Goal: Transaction & Acquisition: Subscribe to service/newsletter

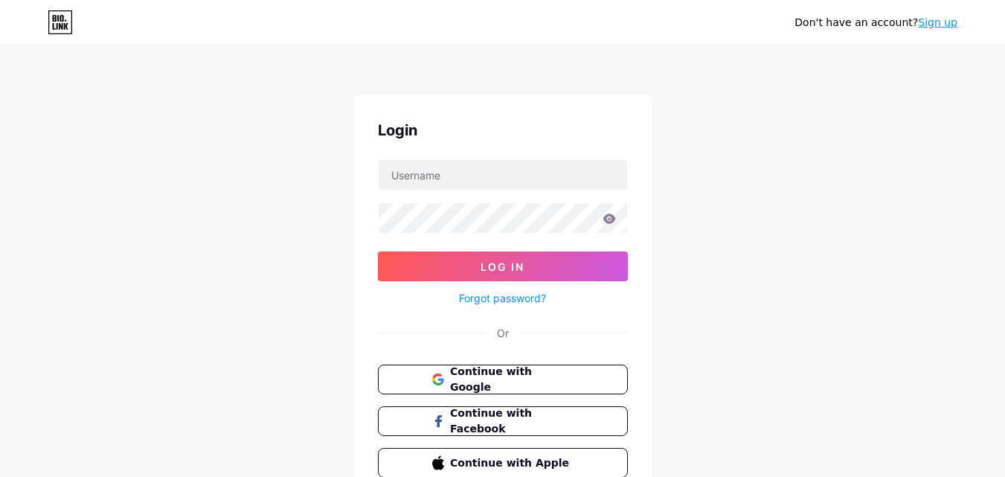
click at [451, 163] on input "text" at bounding box center [502, 175] width 248 height 30
click at [309, 172] on div "Don't have an account? Sign up Login Log In Forgot password? Or Continue with G…" at bounding box center [502, 274] width 1005 height 549
click at [443, 167] on input "text" at bounding box center [502, 175] width 248 height 30
click at [416, 171] on input "text" at bounding box center [502, 175] width 248 height 30
paste input "[EMAIL_ADDRESS][DOMAIN_NAME]"
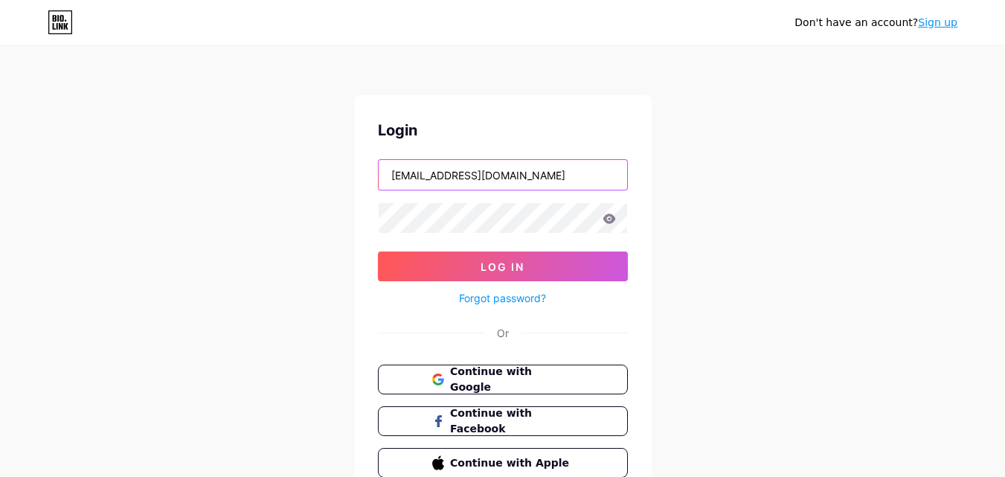
type input "[EMAIL_ADDRESS][DOMAIN_NAME]"
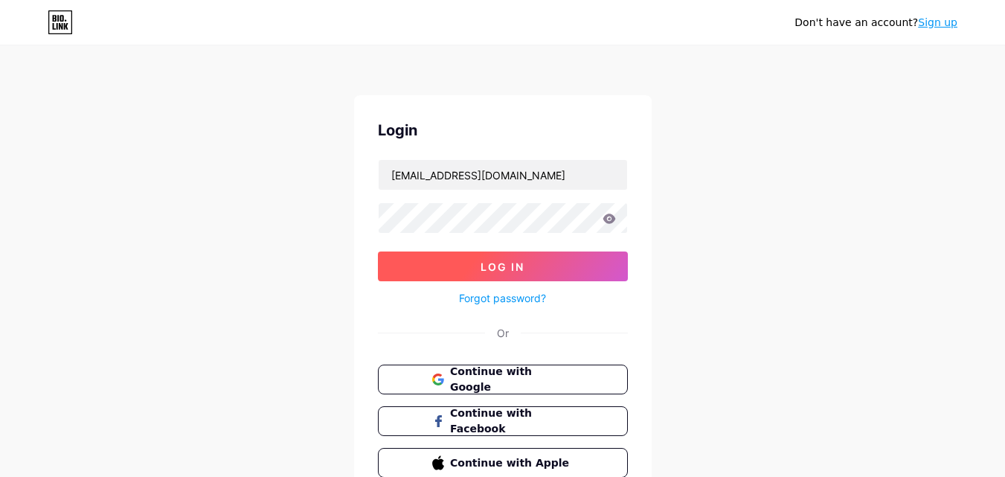
click at [451, 257] on button "Log In" at bounding box center [503, 266] width 250 height 30
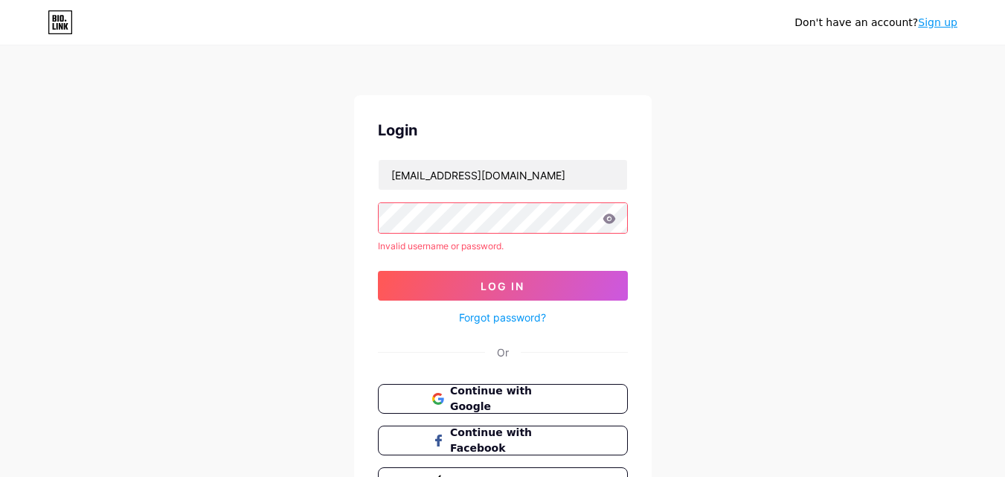
click at [938, 20] on link "Sign up" at bounding box center [937, 22] width 39 height 12
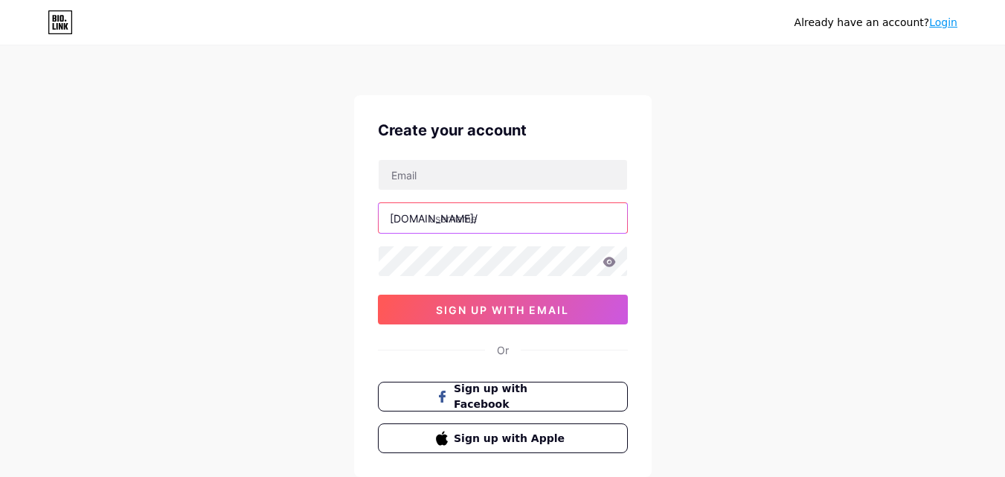
click at [462, 219] on input "text" at bounding box center [502, 218] width 248 height 30
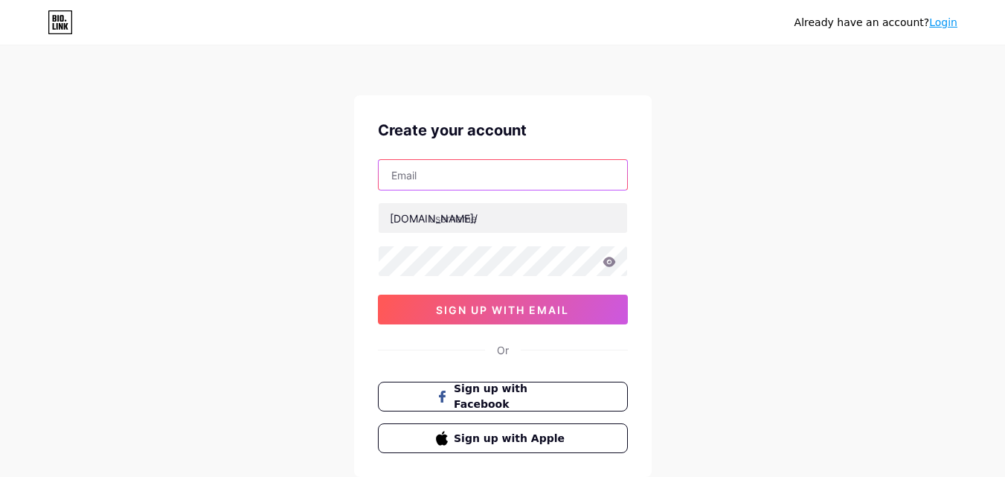
click at [494, 183] on input "text" at bounding box center [502, 175] width 248 height 30
click at [323, 218] on div "Already have an account? Login Create your account [DOMAIN_NAME]/ 0cAFcWeA7syxC…" at bounding box center [502, 284] width 1005 height 569
click at [244, 349] on div "Already have an account? Login Create your account [DOMAIN_NAME]/ 0cAFcWeA7syxC…" at bounding box center [502, 284] width 1005 height 569
click at [381, 280] on div "[DOMAIN_NAME]/ 0cAFcWeA7syxCoAaQQwOSF1GX-upSD7q-tOZjiZog-kVvf_YBbjN2-pR6ff1-cmz…" at bounding box center [503, 241] width 250 height 165
click at [433, 163] on input "text" at bounding box center [502, 175] width 248 height 30
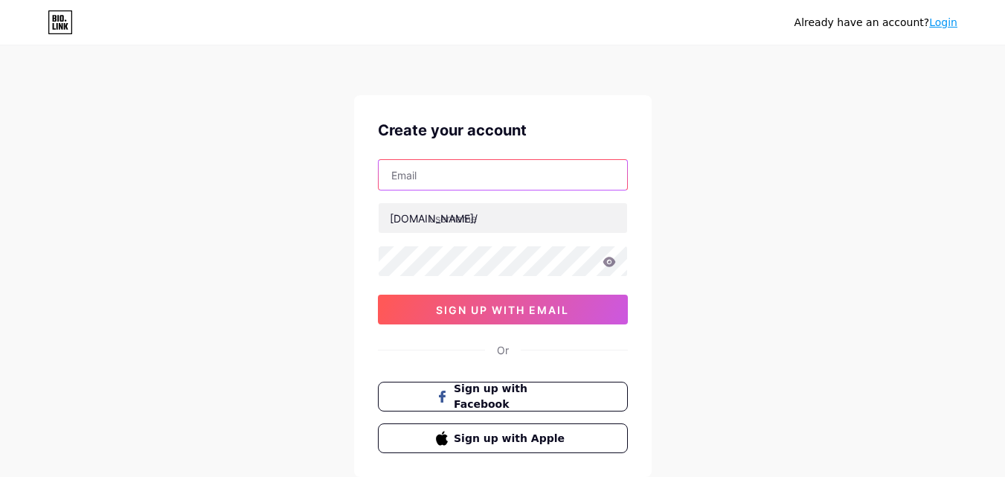
click at [451, 187] on input "text" at bounding box center [502, 175] width 248 height 30
paste input "[EMAIL_ADDRESS][DOMAIN_NAME]"
type input "[EMAIL_ADDRESS][DOMAIN_NAME]"
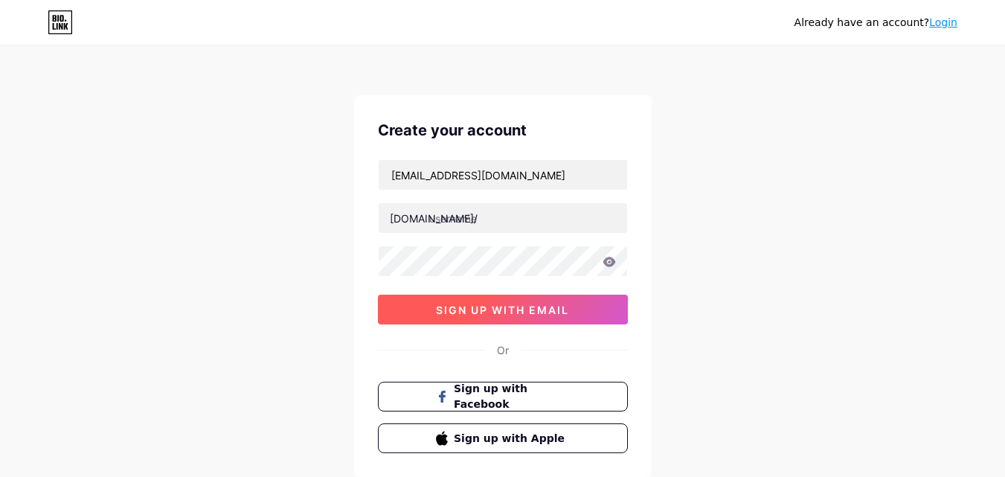
click at [460, 311] on span "sign up with email" at bounding box center [502, 309] width 133 height 13
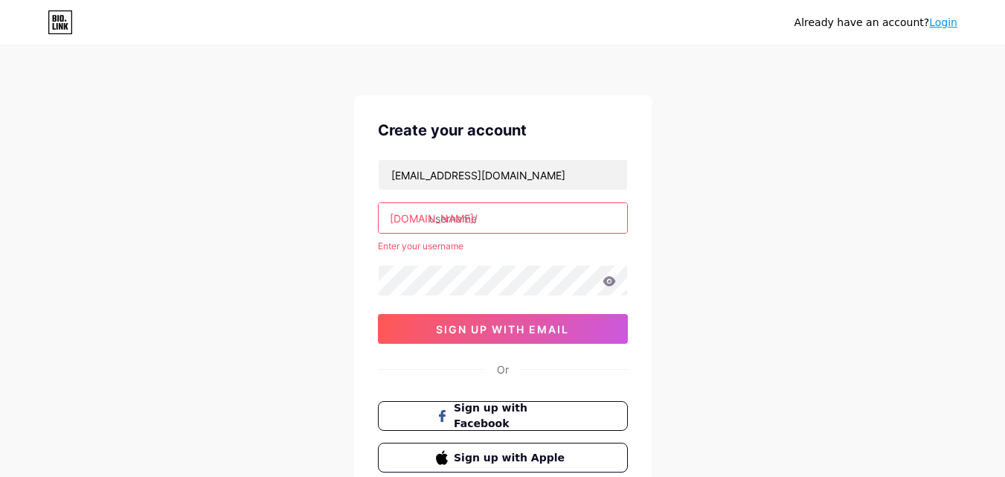
click at [433, 206] on input "text" at bounding box center [502, 218] width 248 height 30
click at [445, 221] on input "text" at bounding box center [502, 218] width 248 height 30
click at [470, 216] on input "text" at bounding box center [502, 218] width 248 height 30
paste input "jonathanc. [PERSON_NAME]"
drag, startPoint x: 486, startPoint y: 216, endPoint x: 475, endPoint y: 224, distance: 13.2
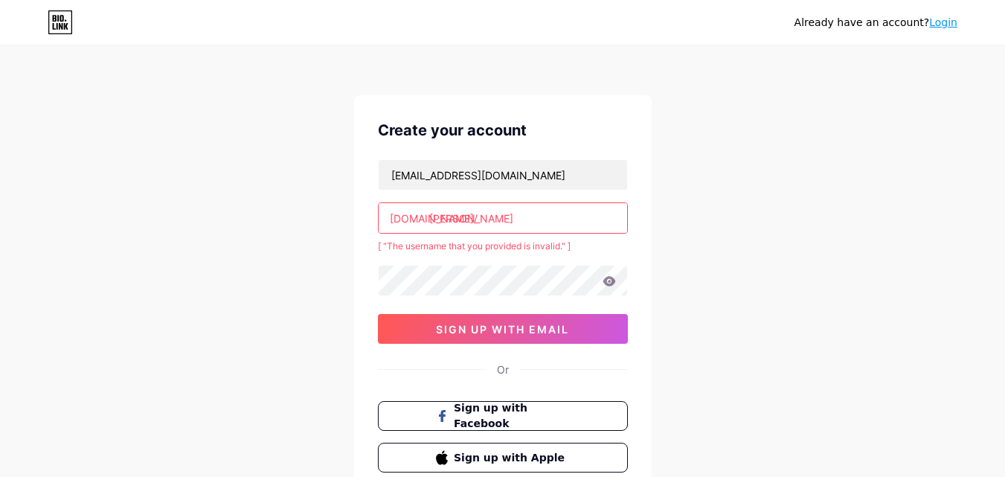
click at [475, 224] on input "[PERSON_NAME]" at bounding box center [502, 218] width 248 height 30
drag, startPoint x: 470, startPoint y: 225, endPoint x: 465, endPoint y: 233, distance: 10.0
click at [481, 224] on input "[PERSON_NAME]" at bounding box center [502, 218] width 248 height 30
click at [470, 217] on input "[PERSON_NAME]" at bounding box center [502, 218] width 248 height 30
click at [475, 217] on input "[PERSON_NAME]" at bounding box center [502, 218] width 248 height 30
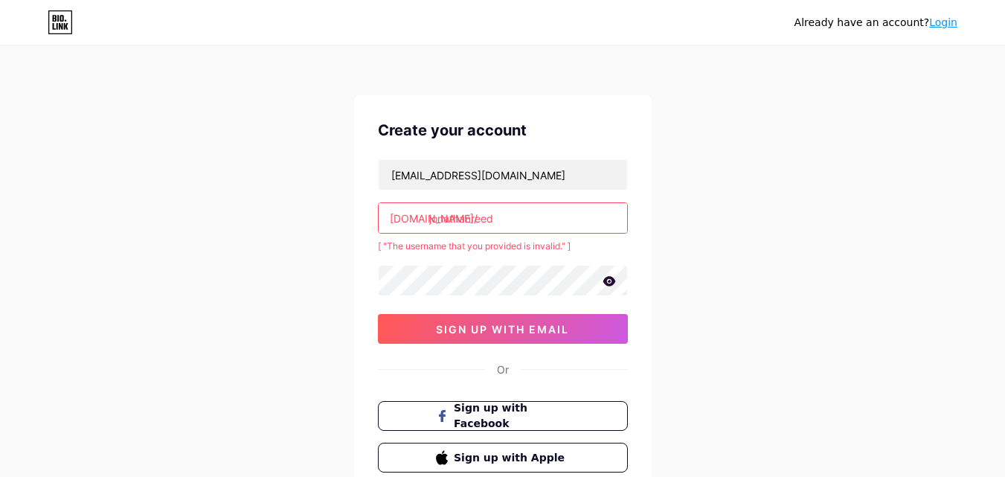
type input "jonathanreed"
click at [316, 248] on div "Already have an account? Login Create your account [EMAIL_ADDRESS][DOMAIN_NAME]…" at bounding box center [502, 294] width 1005 height 588
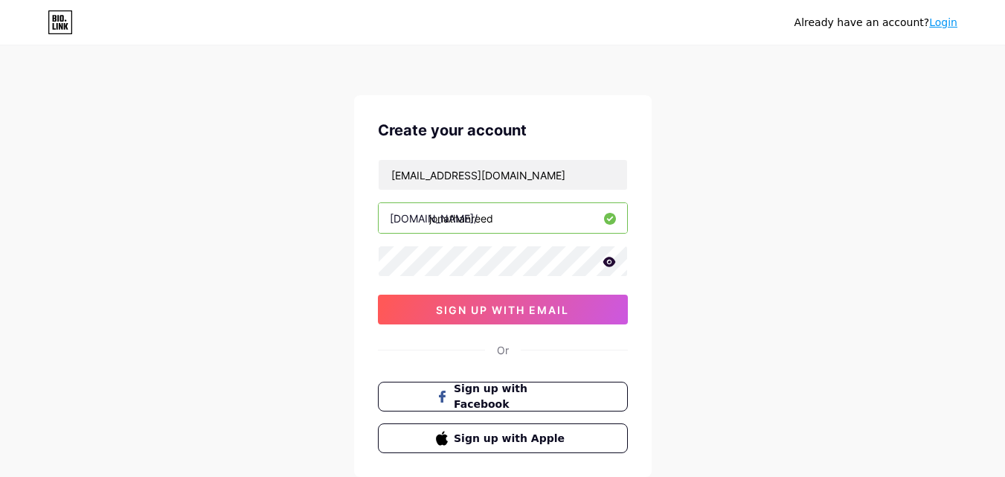
click at [468, 233] on div "jonathanreed" at bounding box center [503, 217] width 250 height 31
click at [469, 224] on input "jonathanreed" at bounding box center [502, 218] width 248 height 30
click at [465, 178] on input "[EMAIL_ADDRESS][DOMAIN_NAME]" at bounding box center [502, 175] width 248 height 30
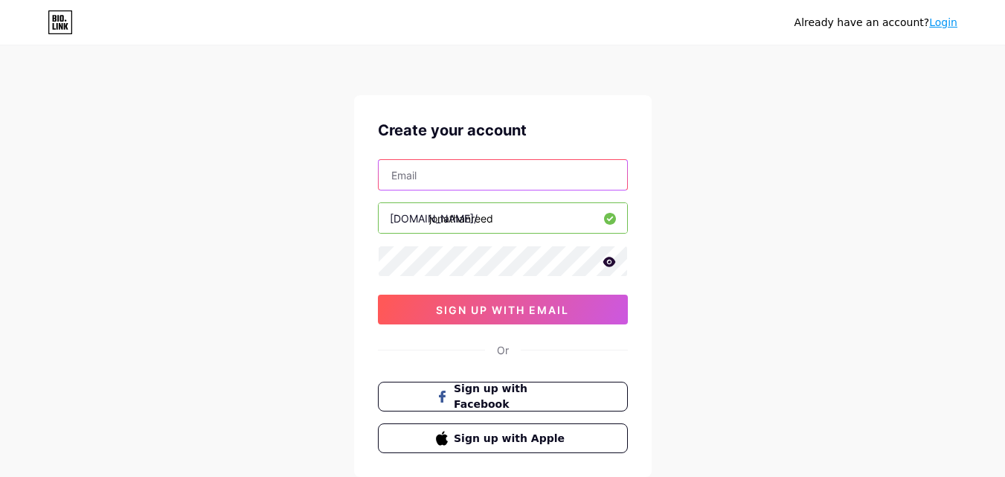
click at [443, 171] on input "text" at bounding box center [502, 175] width 248 height 30
paste input "[EMAIL_ADDRESS][DOMAIN_NAME]"
type input "[EMAIL_ADDRESS][DOMAIN_NAME]"
click at [315, 295] on div "Already have an account? Login Create your account [EMAIL_ADDRESS][DOMAIN_NAME]…" at bounding box center [502, 284] width 1005 height 569
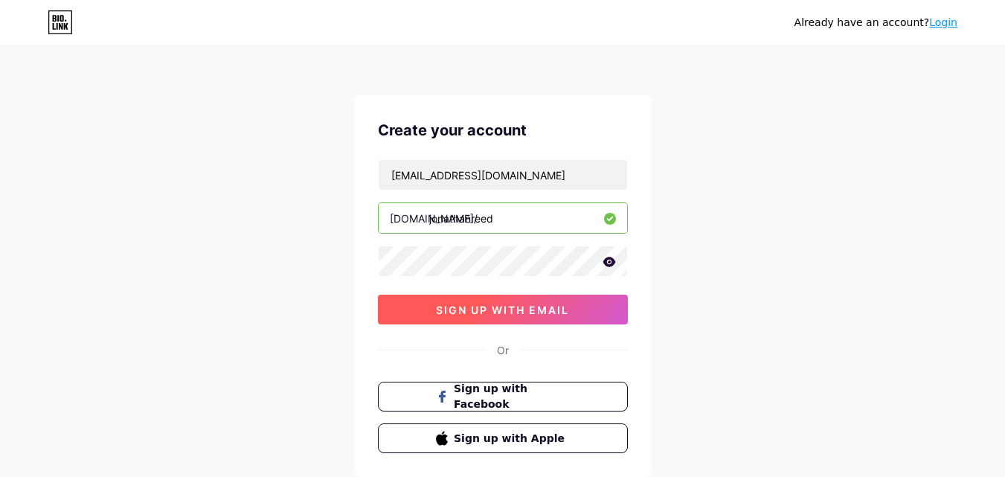
click at [476, 304] on span "sign up with email" at bounding box center [502, 309] width 133 height 13
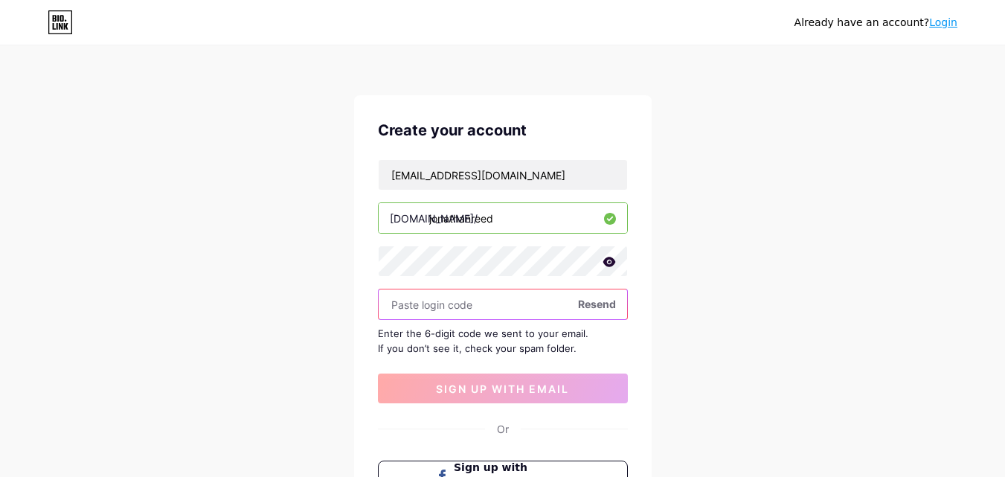
paste input "183881"
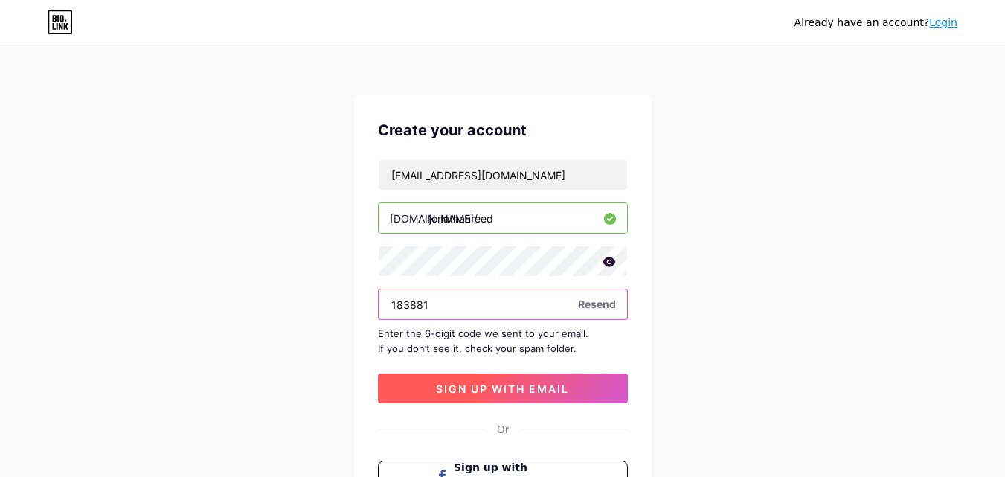
type input "183881"
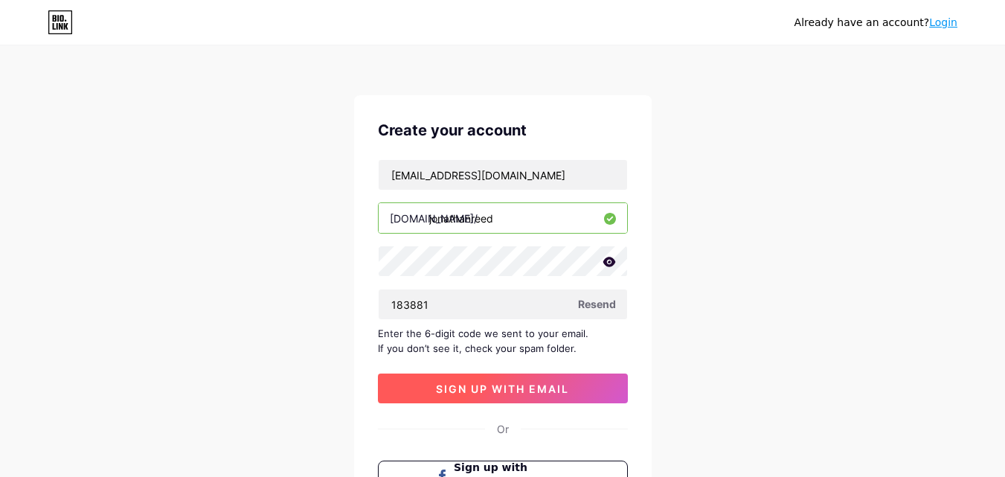
click at [461, 384] on span "sign up with email" at bounding box center [502, 388] width 133 height 13
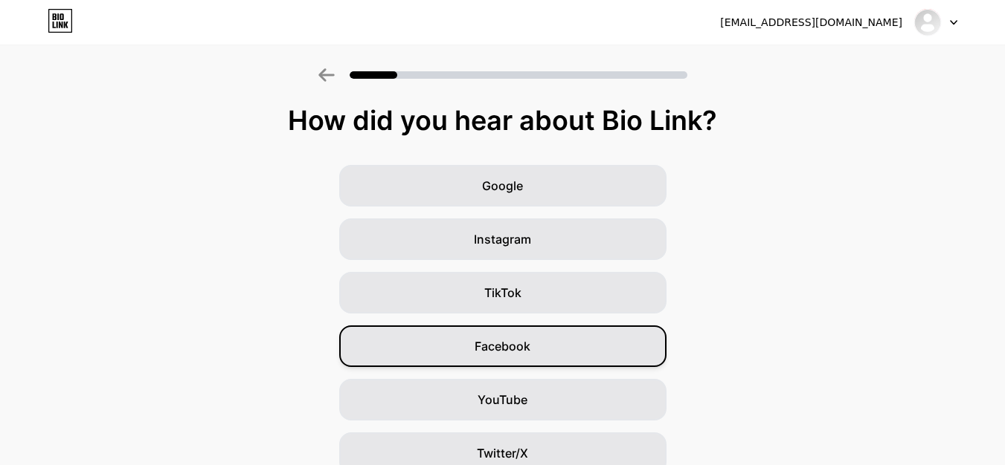
click at [510, 343] on span "Facebook" at bounding box center [502, 347] width 56 height 18
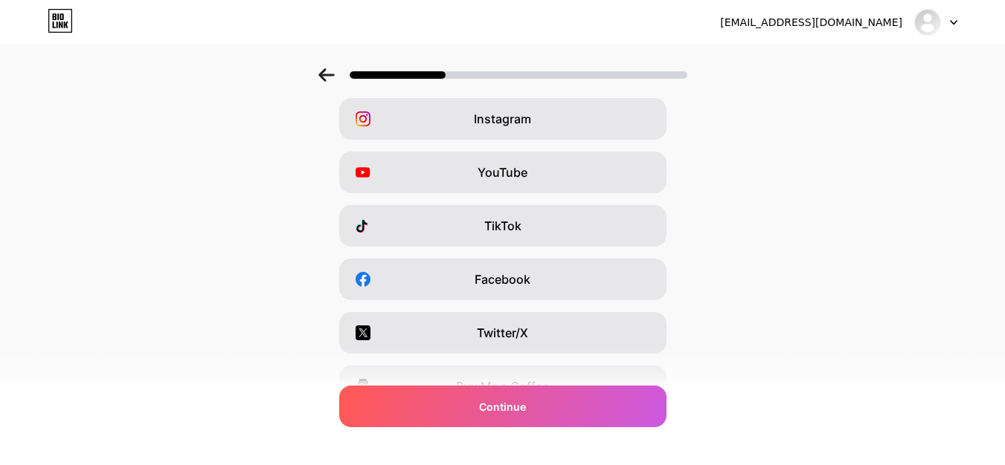
scroll to position [90, 0]
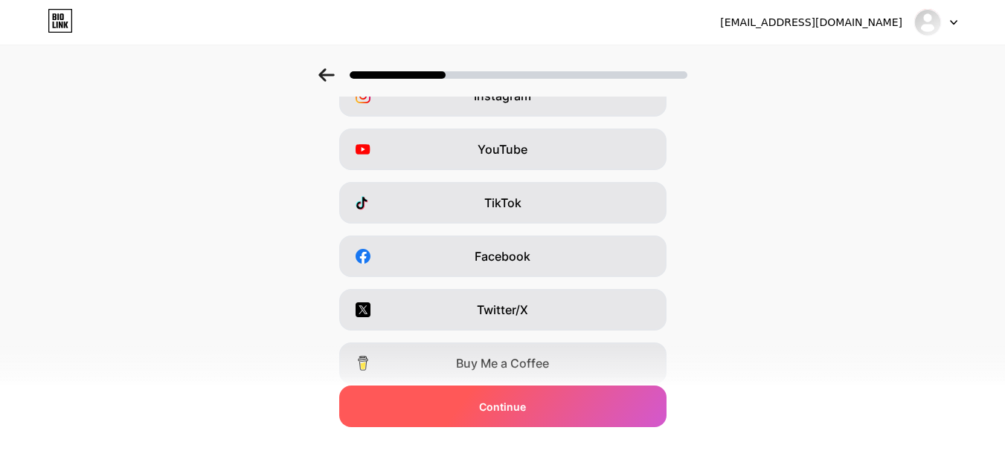
click at [493, 416] on div "Continue" at bounding box center [502, 407] width 327 height 42
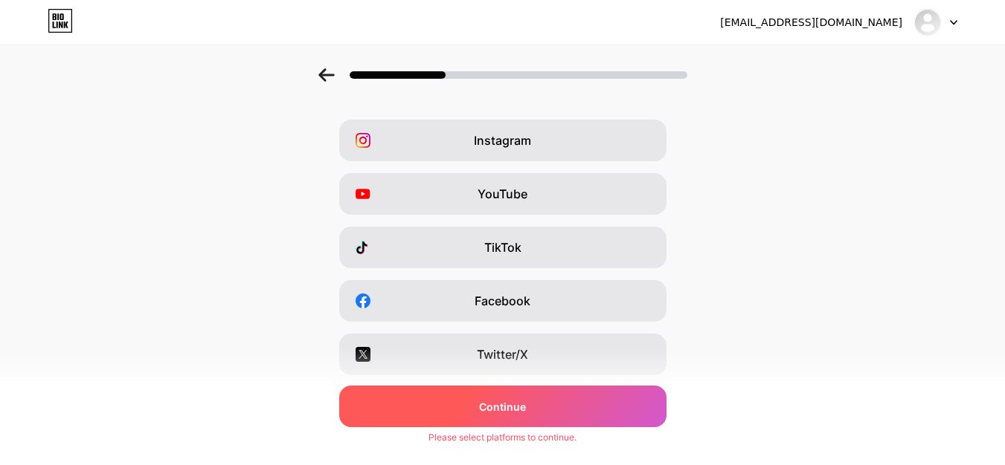
scroll to position [0, 0]
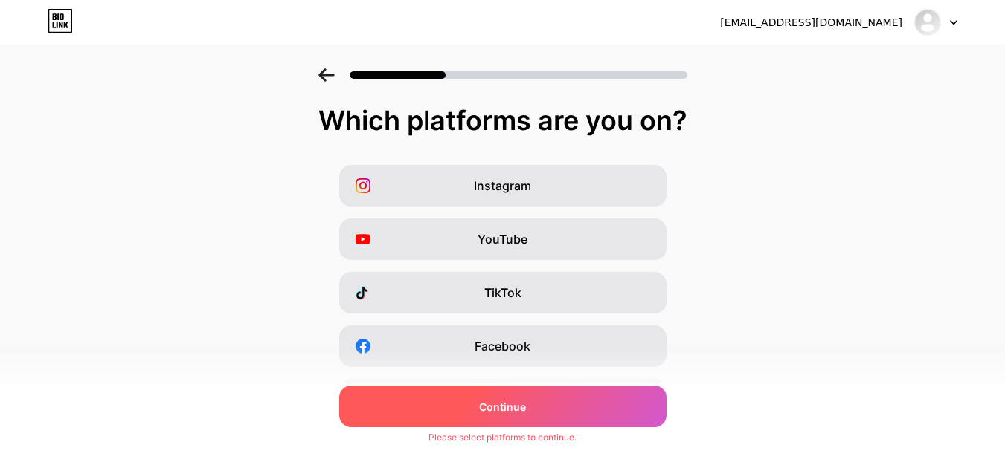
click at [491, 399] on span "Continue" at bounding box center [502, 407] width 47 height 16
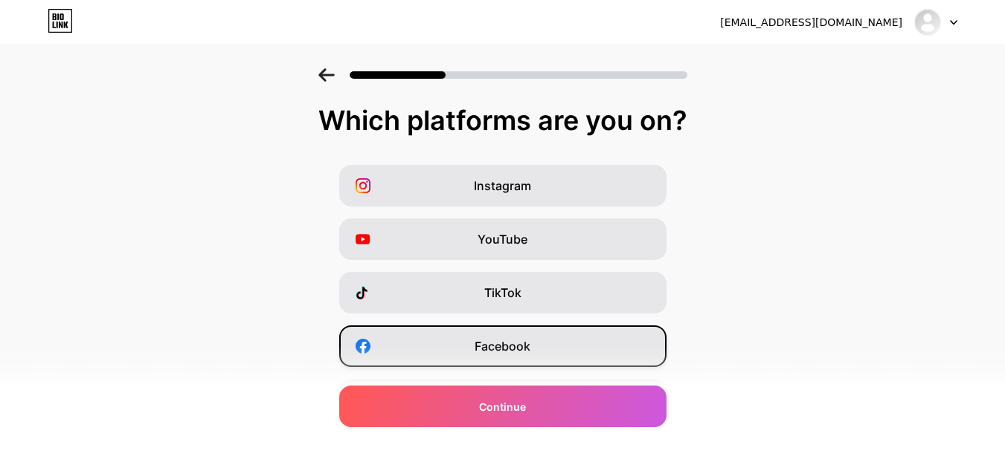
click at [521, 351] on span "Facebook" at bounding box center [502, 347] width 56 height 18
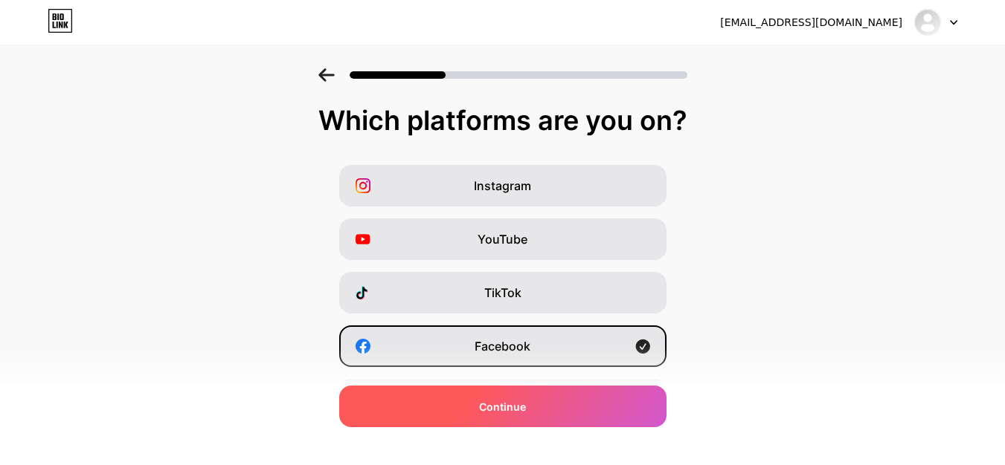
click at [507, 412] on span "Continue" at bounding box center [502, 407] width 47 height 16
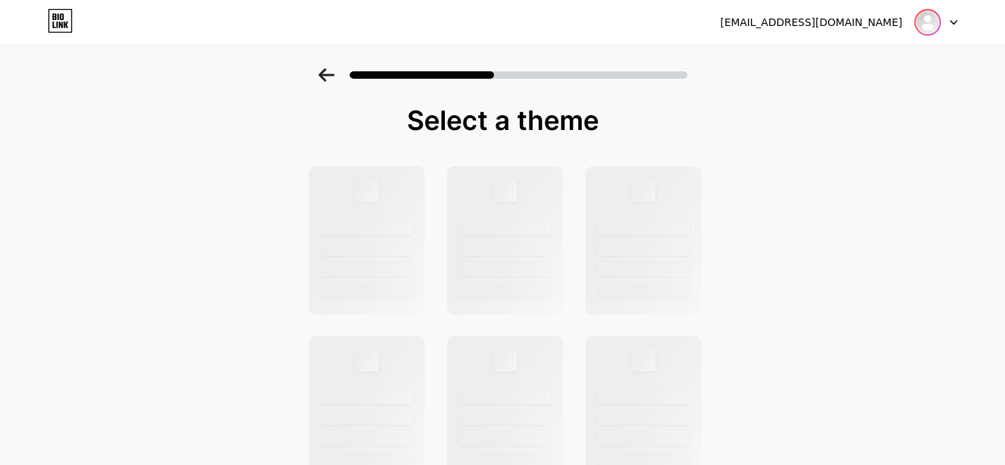
click at [929, 19] on img at bounding box center [927, 22] width 24 height 24
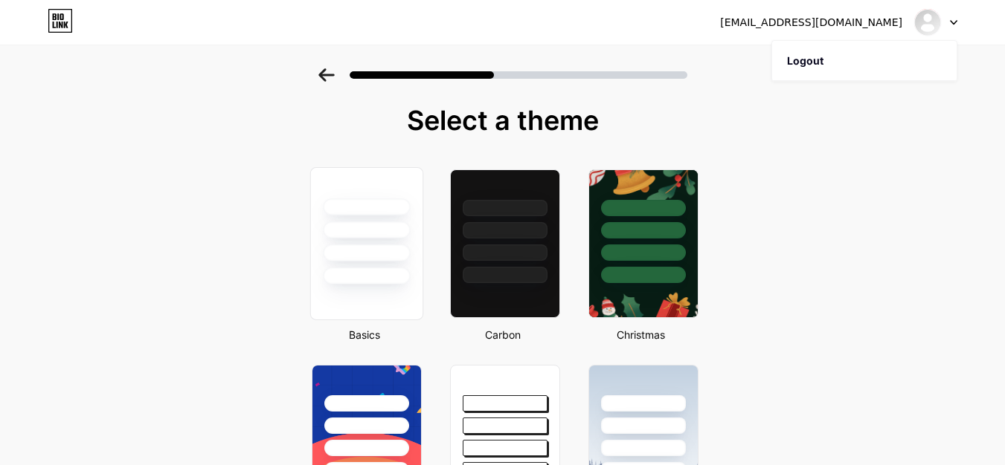
click at [378, 251] on div at bounding box center [366, 253] width 87 height 17
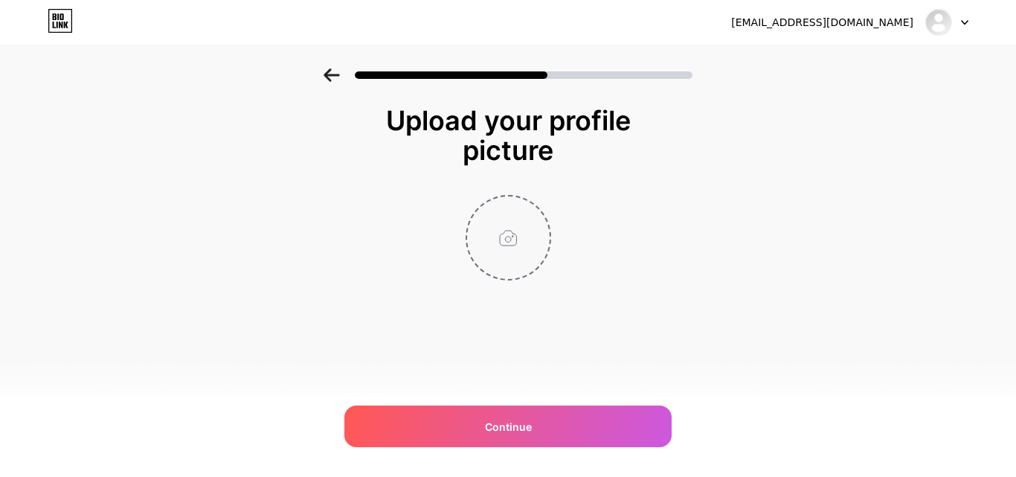
click at [515, 251] on input "file" at bounding box center [508, 237] width 83 height 83
type input "C:\fakepath\dghk.PNG"
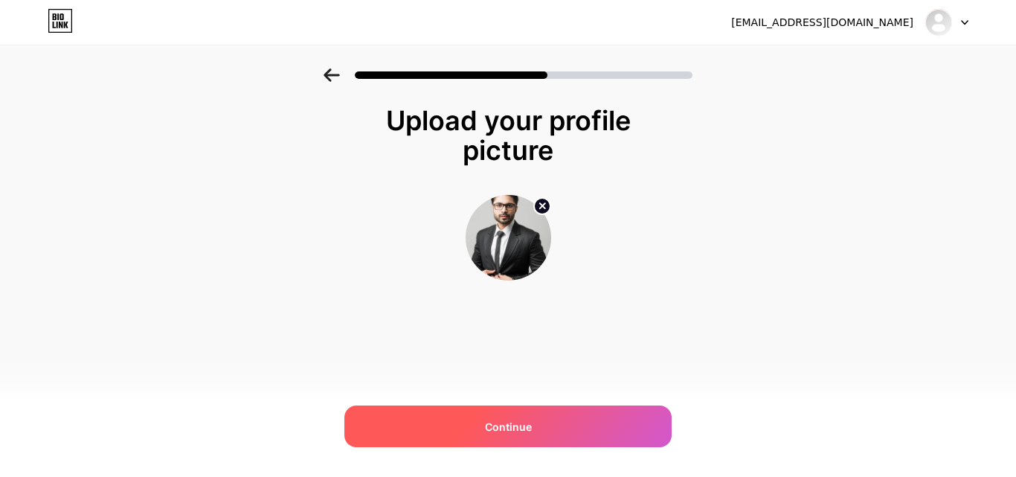
click at [486, 432] on span "Continue" at bounding box center [508, 427] width 47 height 16
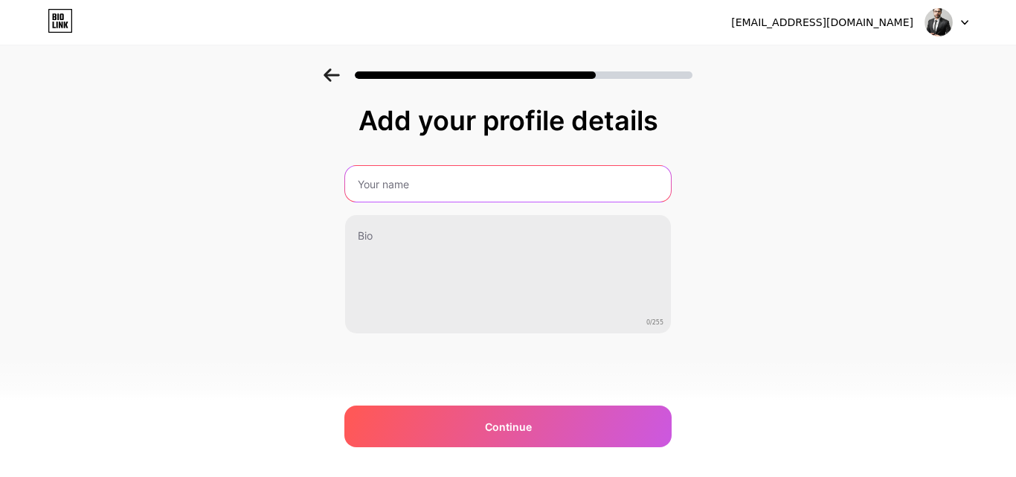
click at [407, 184] on input "text" at bounding box center [508, 184] width 326 height 36
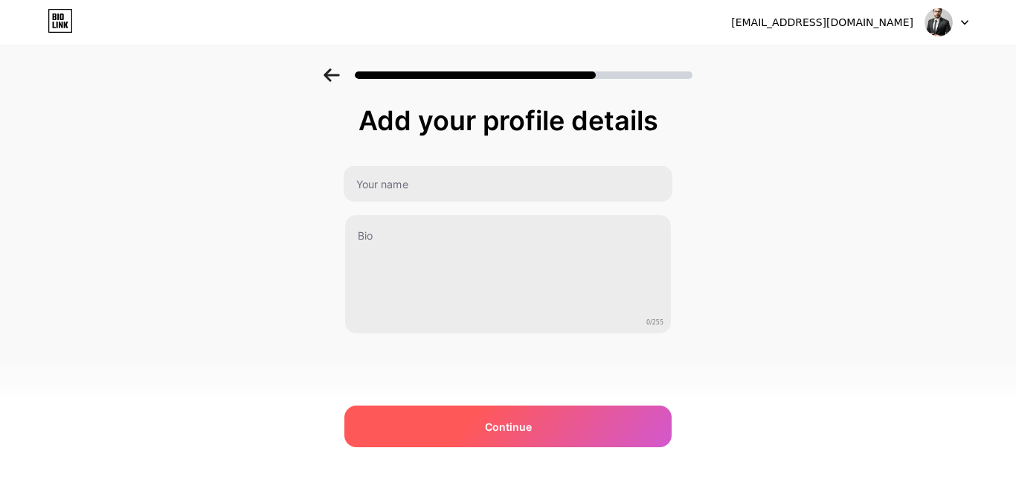
drag, startPoint x: 198, startPoint y: 371, endPoint x: 370, endPoint y: 439, distance: 184.6
click at [206, 380] on div "Add your profile details 0/255 Continue Error" at bounding box center [508, 238] width 1016 height 340
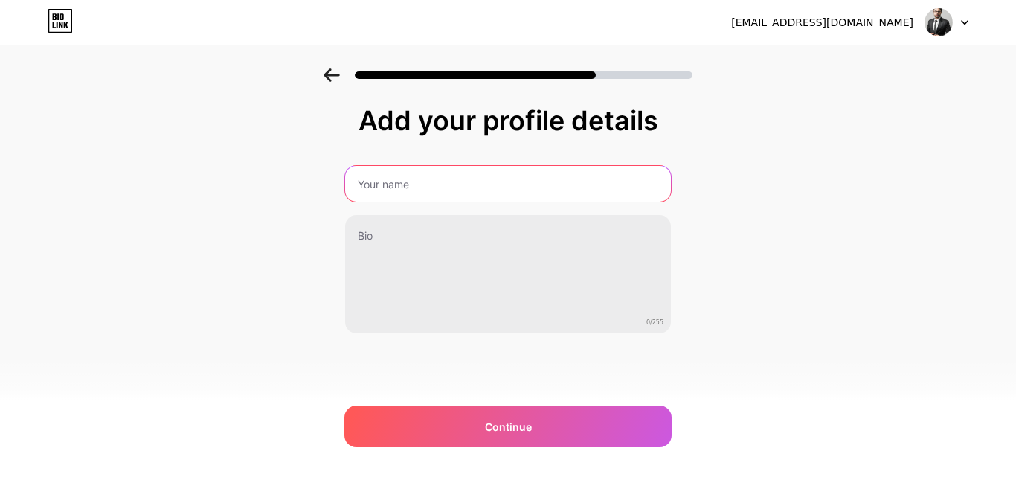
click at [414, 185] on input "text" at bounding box center [508, 184] width 326 height 36
paste input "[PERSON_NAME]"
drag, startPoint x: 405, startPoint y: 184, endPoint x: 419, endPoint y: 188, distance: 13.9
click at [419, 188] on input "[PERSON_NAME]" at bounding box center [508, 184] width 329 height 36
type input "[PERSON_NAME]"
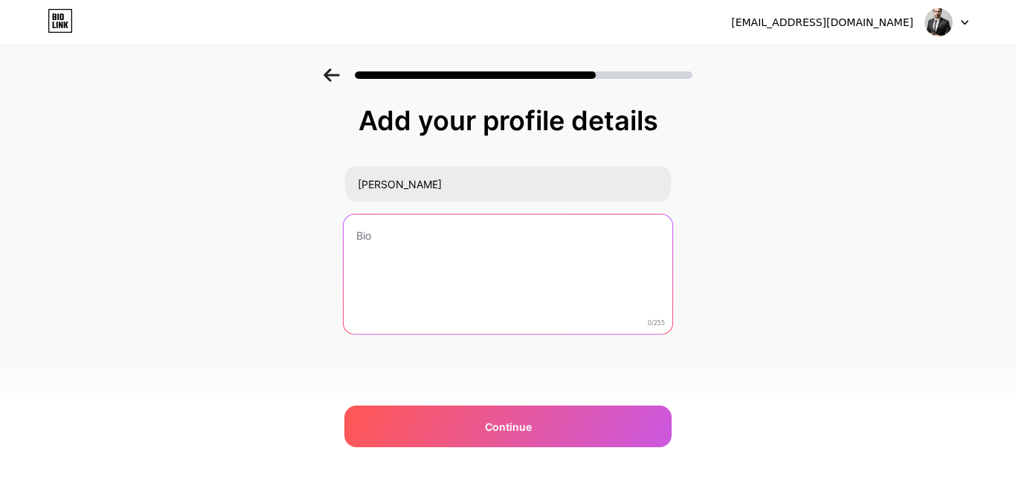
click at [437, 269] on textarea at bounding box center [508, 274] width 329 height 121
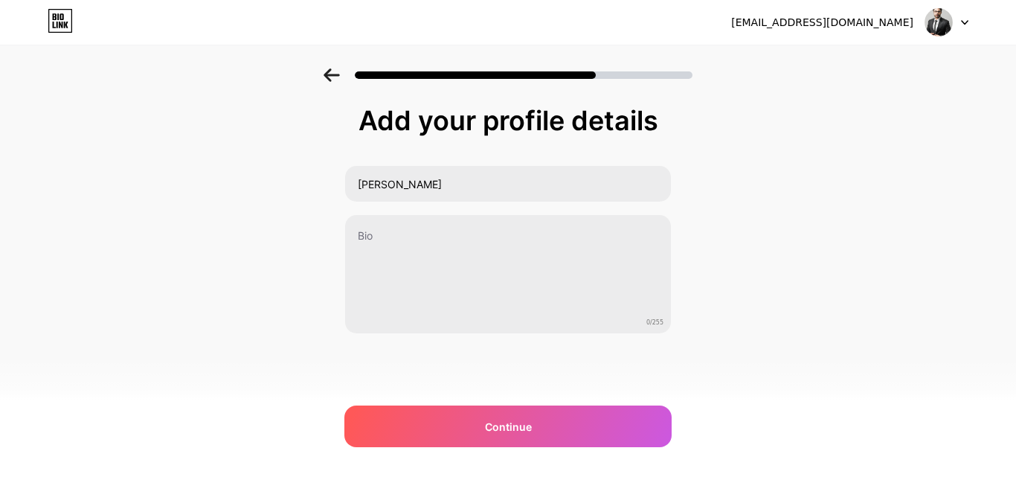
click at [777, 188] on div "Add your profile details [PERSON_NAME] 0/255 Continue Error" at bounding box center [508, 238] width 1016 height 340
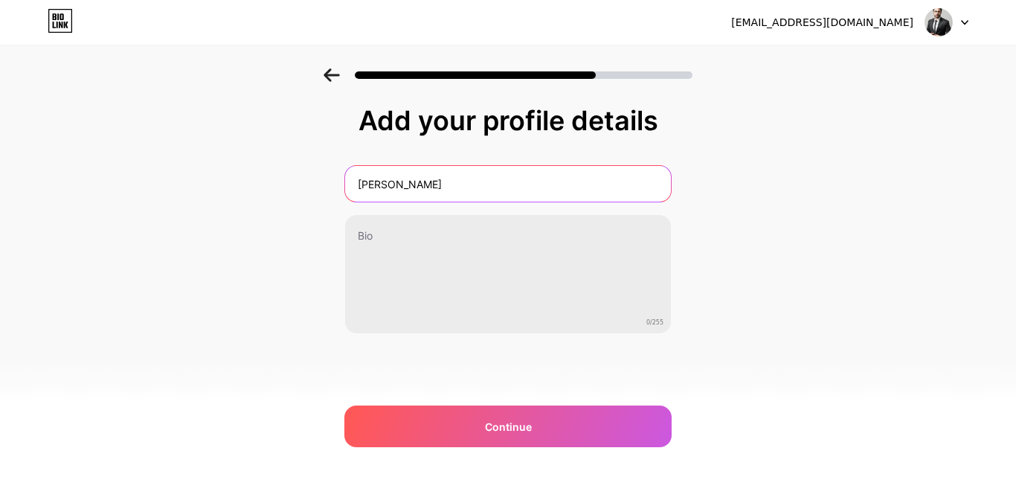
click at [500, 188] on input "[PERSON_NAME]" at bounding box center [508, 184] width 326 height 36
click at [500, 188] on input "[PERSON_NAME]" at bounding box center [508, 184] width 329 height 36
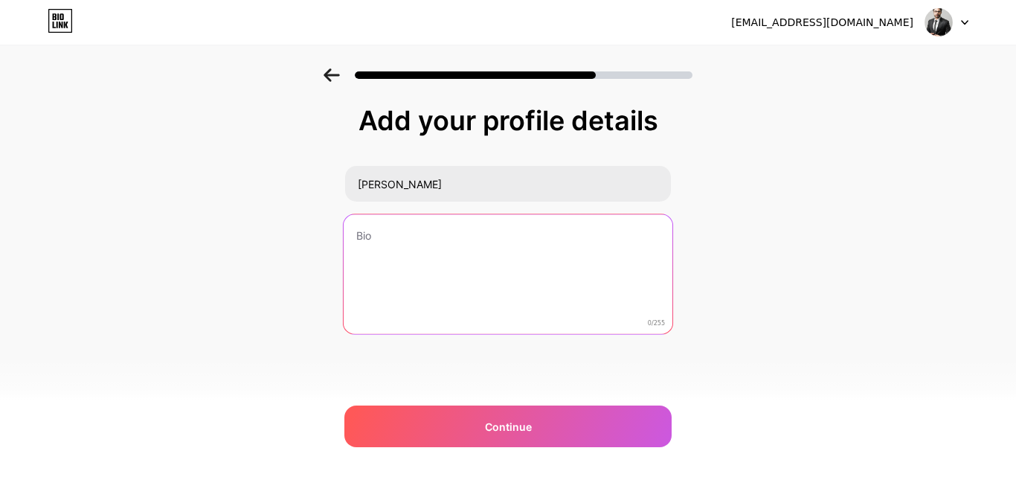
click at [393, 247] on textarea at bounding box center [508, 274] width 329 height 121
paste textarea ""I am [PERSON_NAME], Conference Event Manager at Conference Inc, driving seamle…"
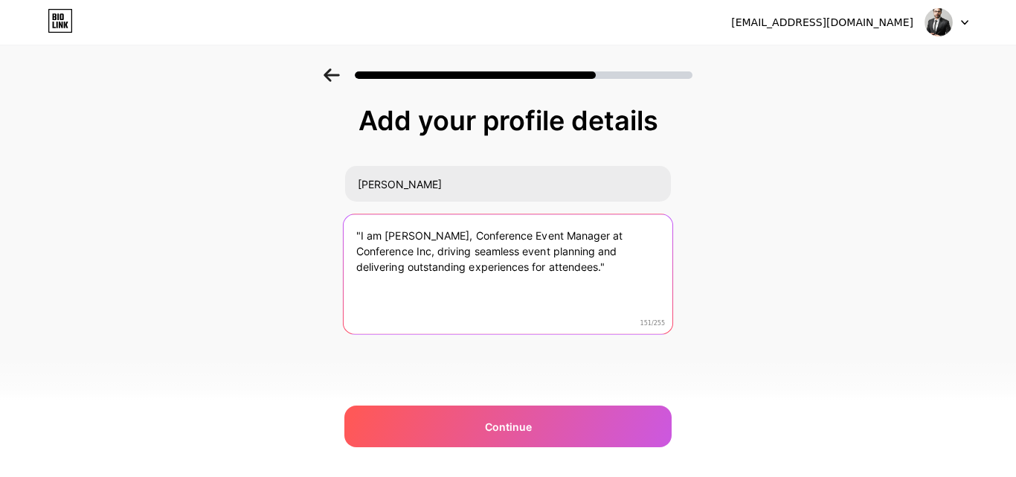
click at [613, 269] on textarea ""I am [PERSON_NAME], Conference Event Manager at Conference Inc, driving seamle…" at bounding box center [508, 274] width 329 height 121
click at [365, 238] on textarea ""I am [PERSON_NAME], Conference Event Manager at Conference Inc, driving seamle…" at bounding box center [508, 274] width 329 height 121
click at [359, 242] on textarea ""I am [PERSON_NAME], Conference Event Manager at Conference Inc, driving seamle…" at bounding box center [508, 274] width 329 height 121
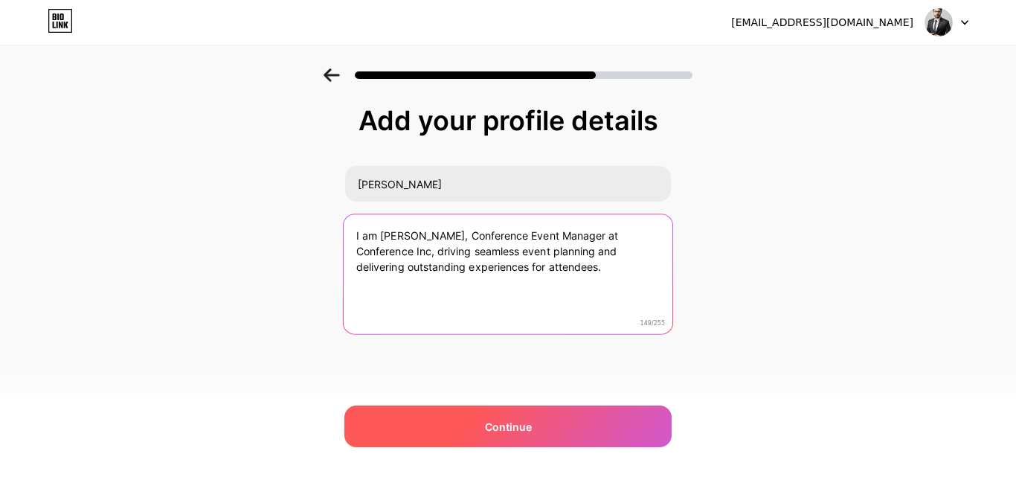
type textarea "I am [PERSON_NAME], Conference Event Manager at Conference Inc, driving seamles…"
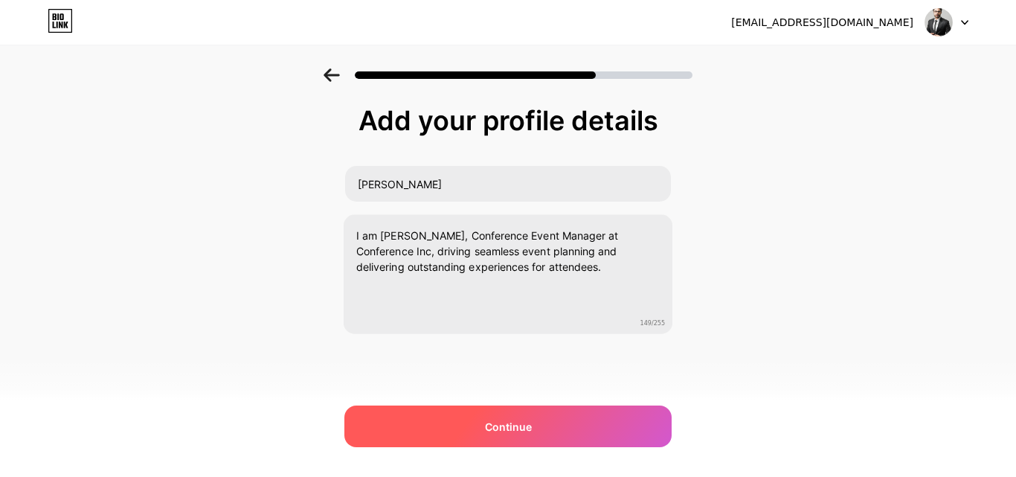
click at [518, 423] on span "Continue" at bounding box center [508, 427] width 47 height 16
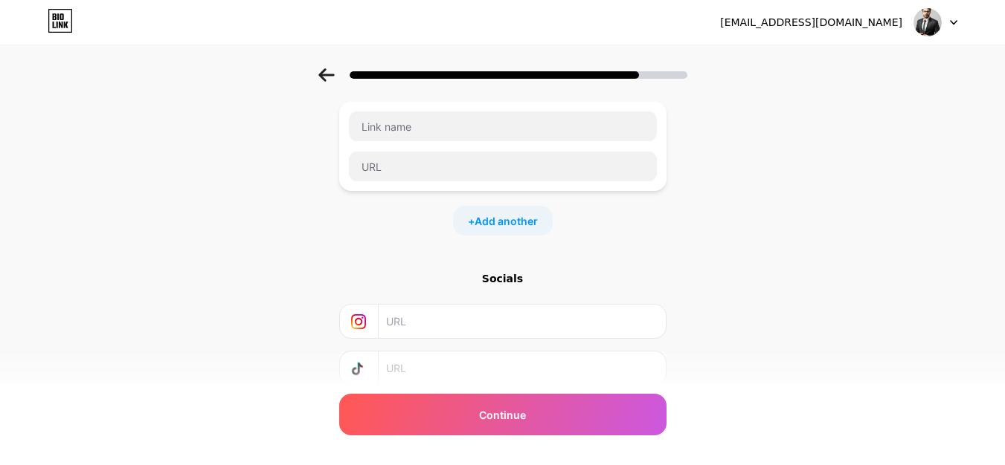
scroll to position [185, 0]
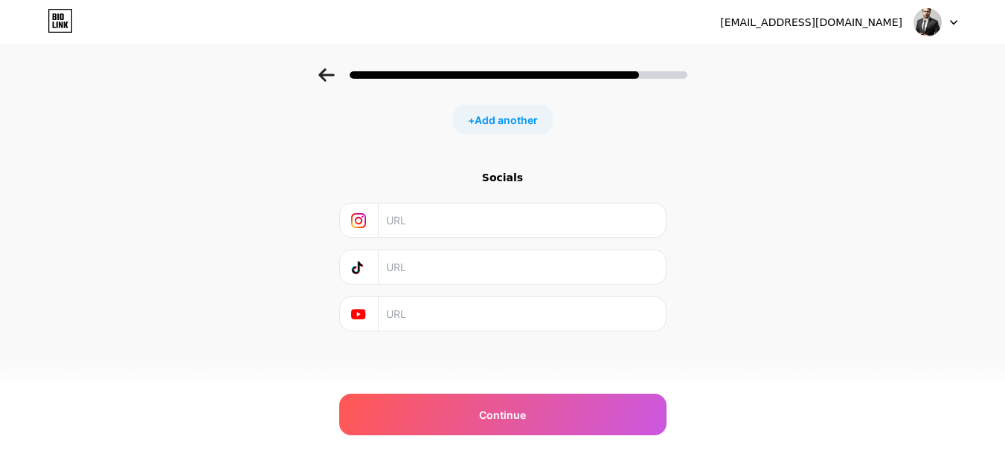
click at [418, 231] on input "text" at bounding box center [521, 220] width 270 height 33
click at [407, 222] on input "text" at bounding box center [521, 220] width 270 height 33
paste input "[URL][DOMAIN_NAME]"
type input "[URL][DOMAIN_NAME]"
click at [410, 320] on input "text" at bounding box center [521, 313] width 270 height 33
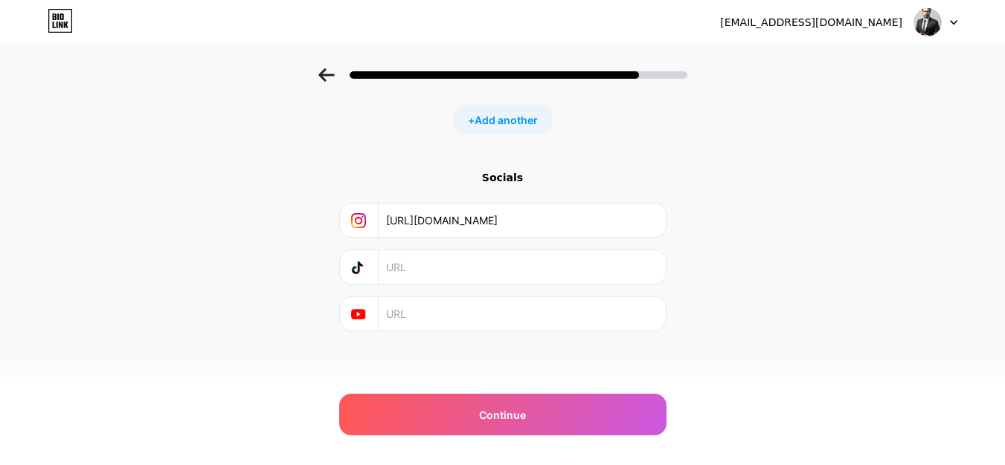
paste input "[URL][DOMAIN_NAME]"
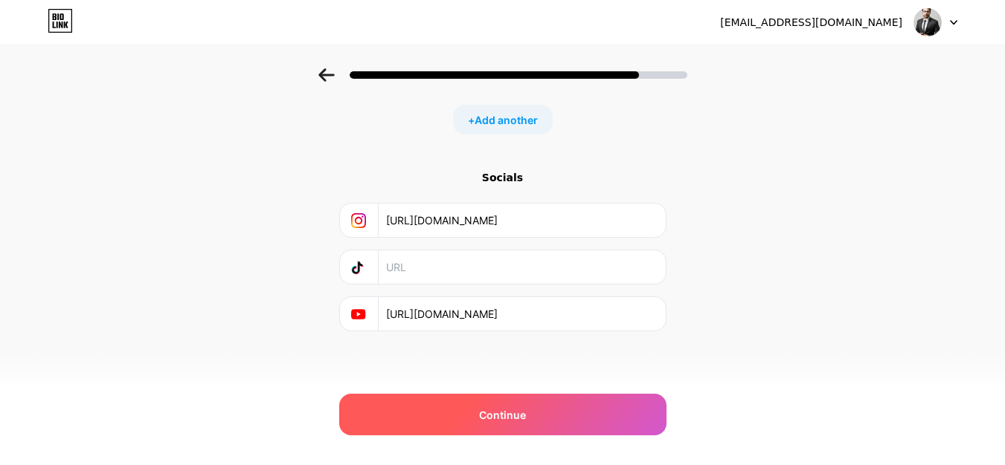
type input "[URL][DOMAIN_NAME]"
click at [490, 413] on span "Continue" at bounding box center [502, 415] width 47 height 16
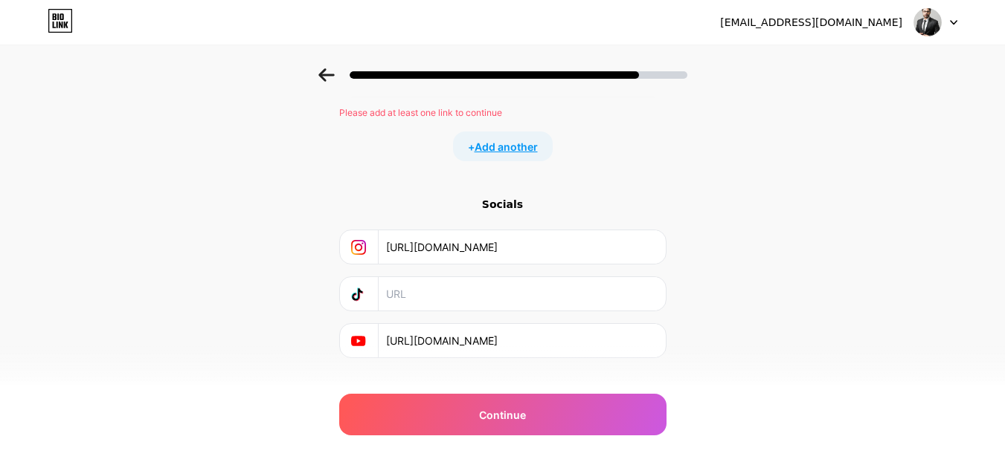
click at [504, 146] on span "Add another" at bounding box center [505, 147] width 63 height 16
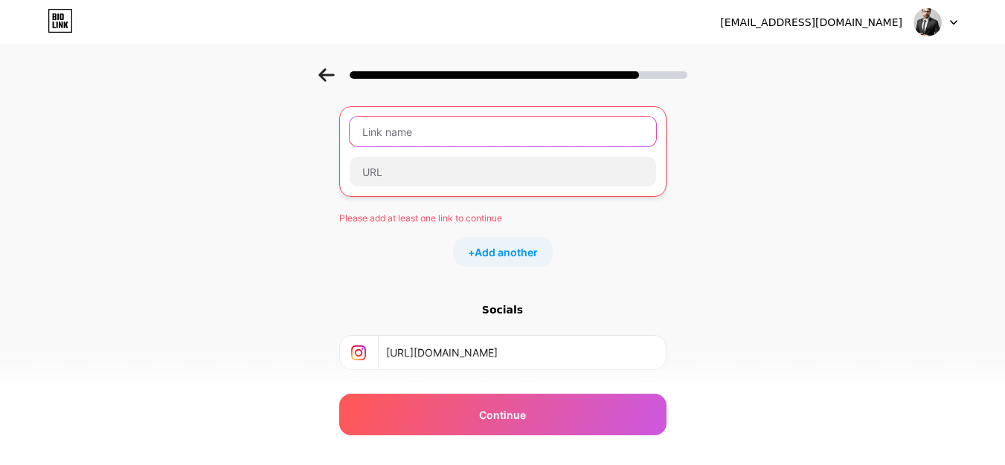
click at [398, 138] on input "text" at bounding box center [502, 132] width 306 height 30
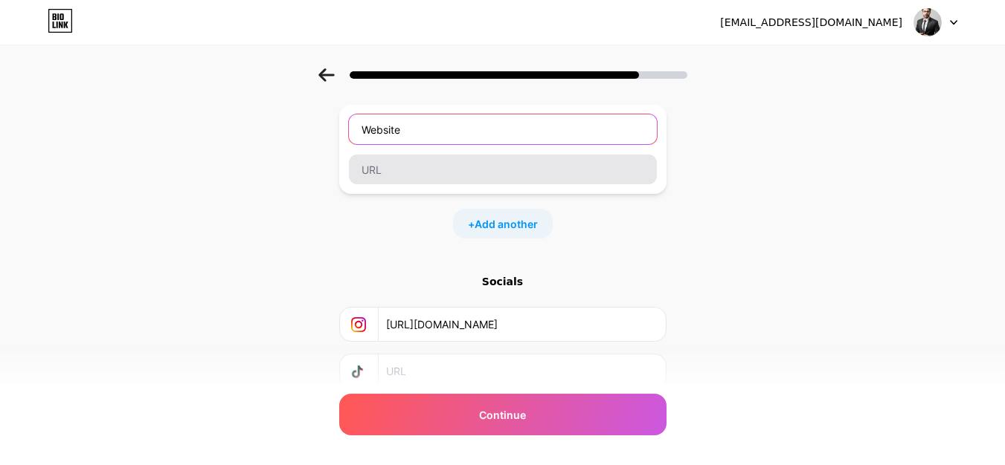
type input "Website"
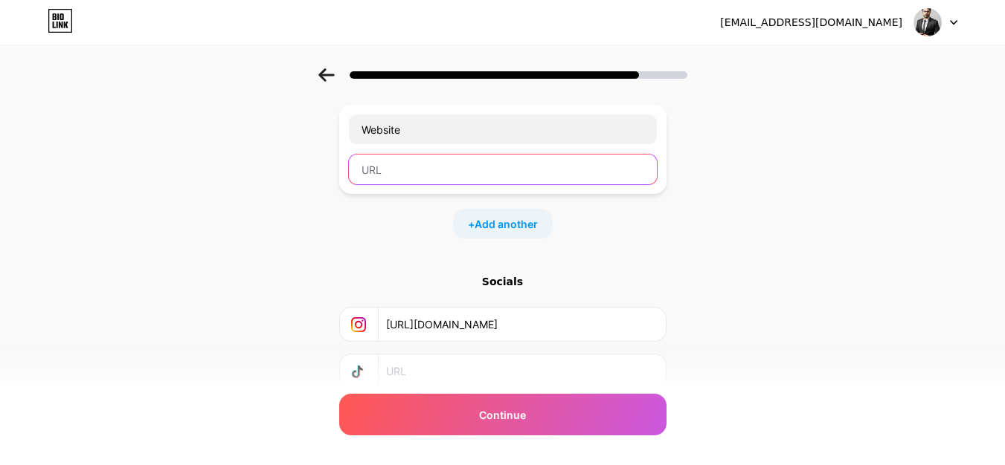
click at [411, 179] on input "text" at bounding box center [503, 170] width 308 height 30
paste input "[URL][DOMAIN_NAME]"
type input "[URL][DOMAIN_NAME]"
click at [355, 236] on div "+ Add another" at bounding box center [502, 224] width 327 height 30
click at [496, 221] on span "Add another" at bounding box center [505, 224] width 63 height 16
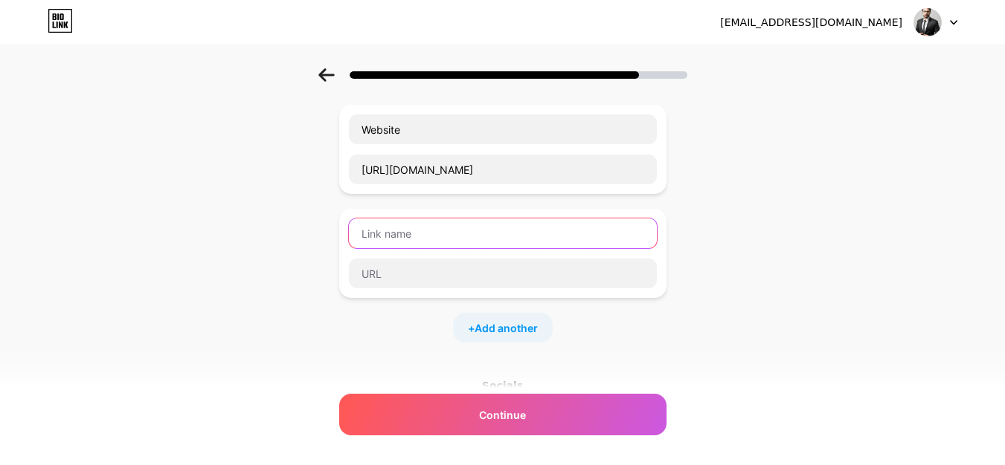
click at [396, 239] on input "text" at bounding box center [503, 234] width 308 height 30
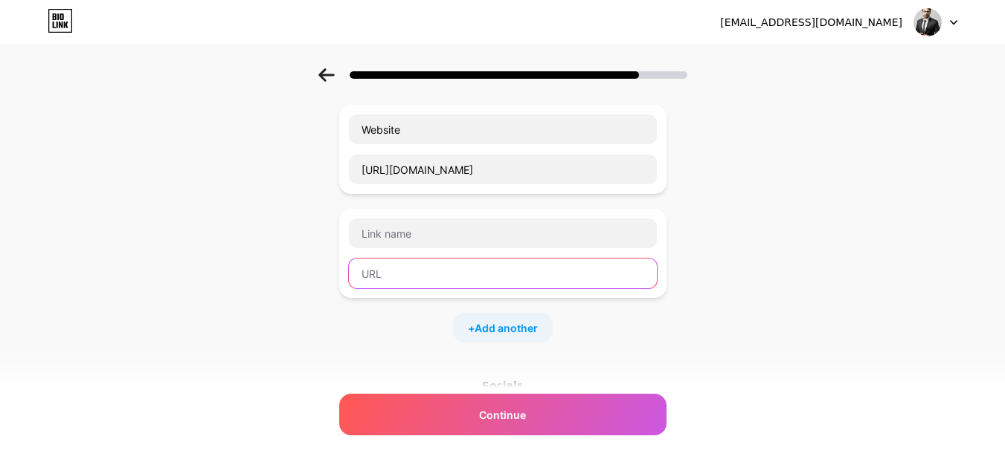
click at [391, 282] on input "text" at bounding box center [503, 274] width 308 height 30
paste input "[URL][DOMAIN_NAME]"
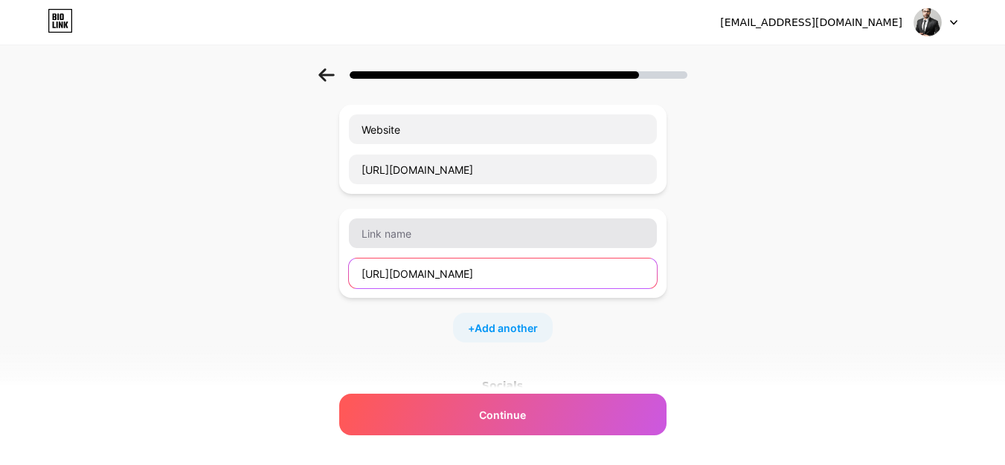
type input "[URL][DOMAIN_NAME]"
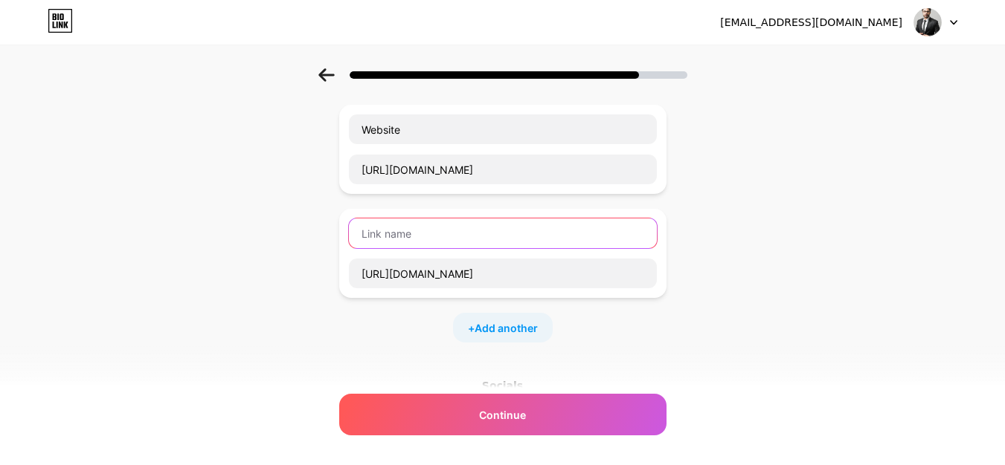
click at [402, 233] on input "text" at bounding box center [503, 234] width 308 height 30
click at [425, 232] on input "text" at bounding box center [503, 234] width 308 height 30
paste input "Resources"
type input "Resources"
click at [355, 344] on div "Start with a link Add anything you want your followers to see. Website [URL][DO…" at bounding box center [502, 229] width 327 height 619
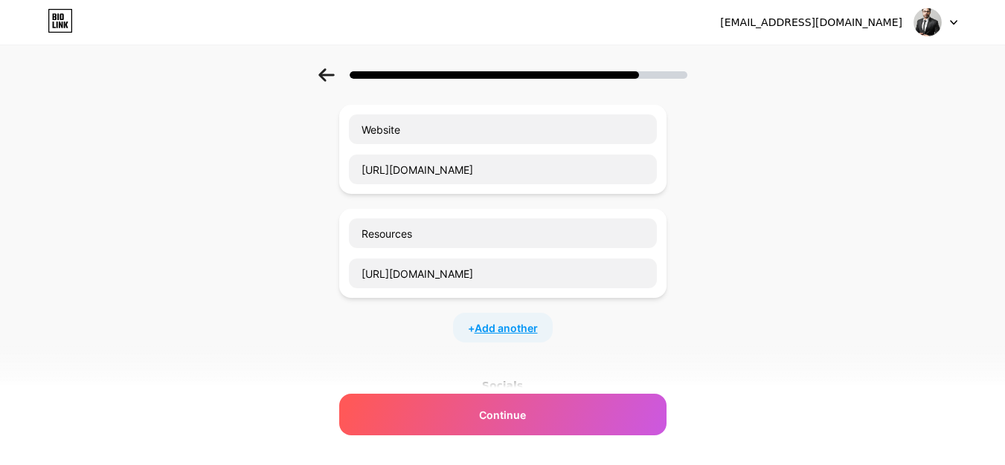
click at [525, 322] on span "Add another" at bounding box center [505, 328] width 63 height 16
click at [410, 335] on input "text" at bounding box center [503, 338] width 308 height 30
type input "V"
type input "b"
type input "Blog"
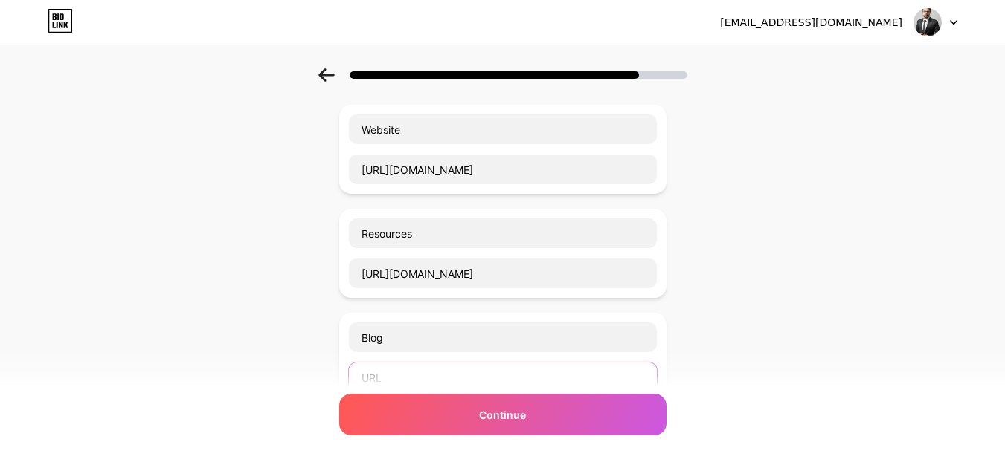
click at [387, 381] on input "text" at bounding box center [503, 378] width 308 height 30
click at [392, 367] on input "text" at bounding box center [503, 378] width 308 height 30
click at [387, 380] on input "text" at bounding box center [503, 378] width 308 height 30
paste input "[URL][DOMAIN_NAME]"
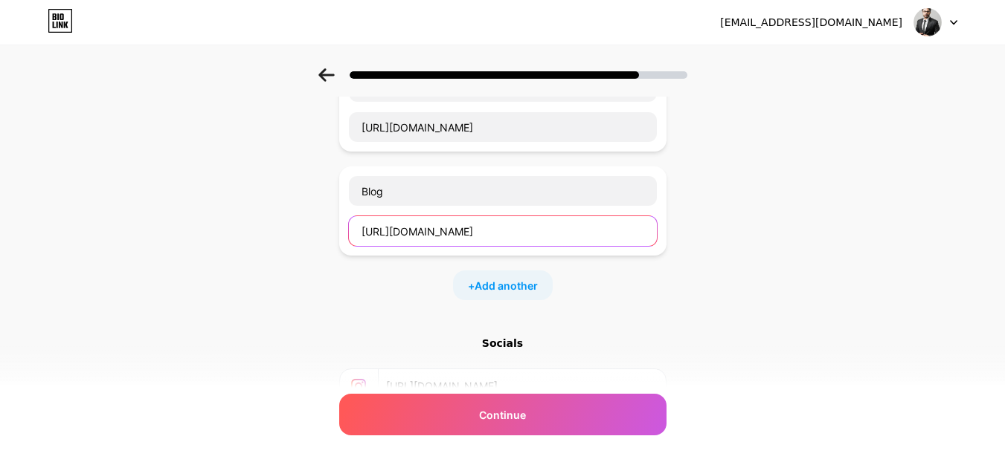
scroll to position [334, 0]
type input "[URL][DOMAIN_NAME]"
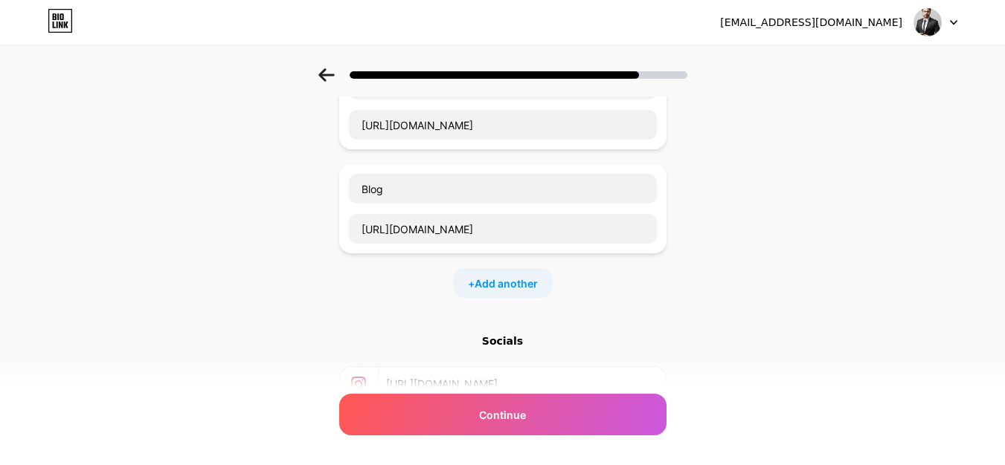
drag, startPoint x: 347, startPoint y: 284, endPoint x: 298, endPoint y: 312, distance: 56.3
click at [346, 285] on div "+ Add another" at bounding box center [502, 283] width 327 height 30
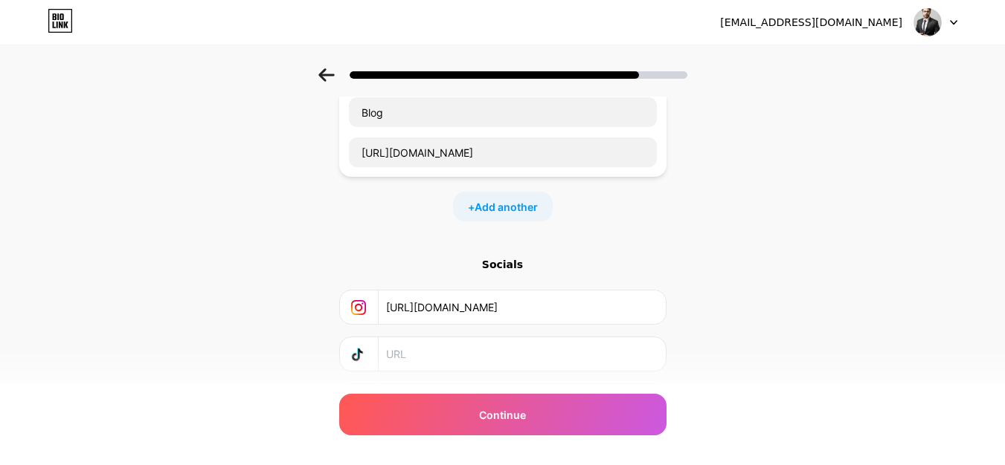
scroll to position [483, 0]
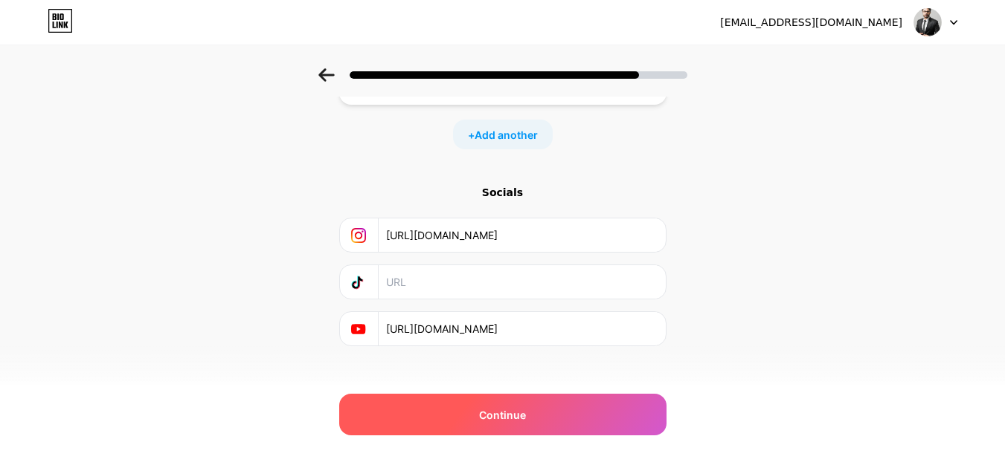
click at [496, 416] on span "Continue" at bounding box center [502, 415] width 47 height 16
click at [470, 416] on div "Continue" at bounding box center [502, 415] width 327 height 42
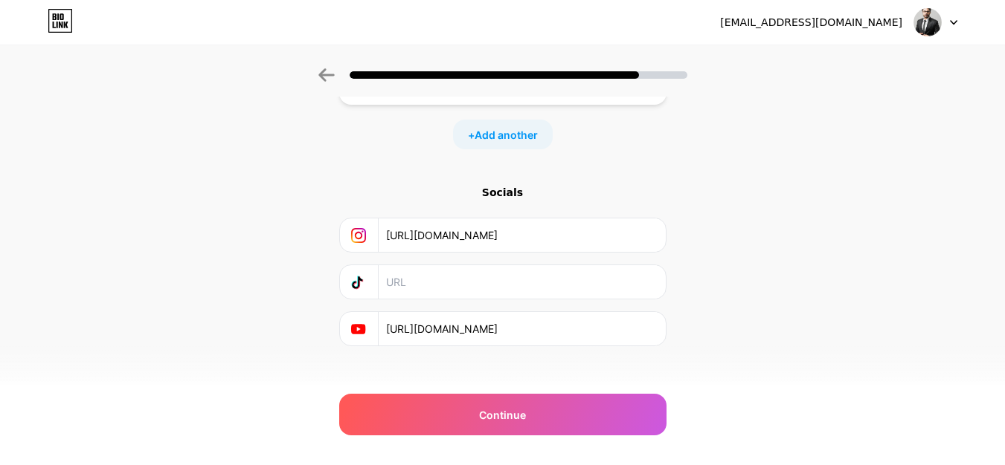
click at [511, 193] on div "Socials" at bounding box center [502, 192] width 327 height 15
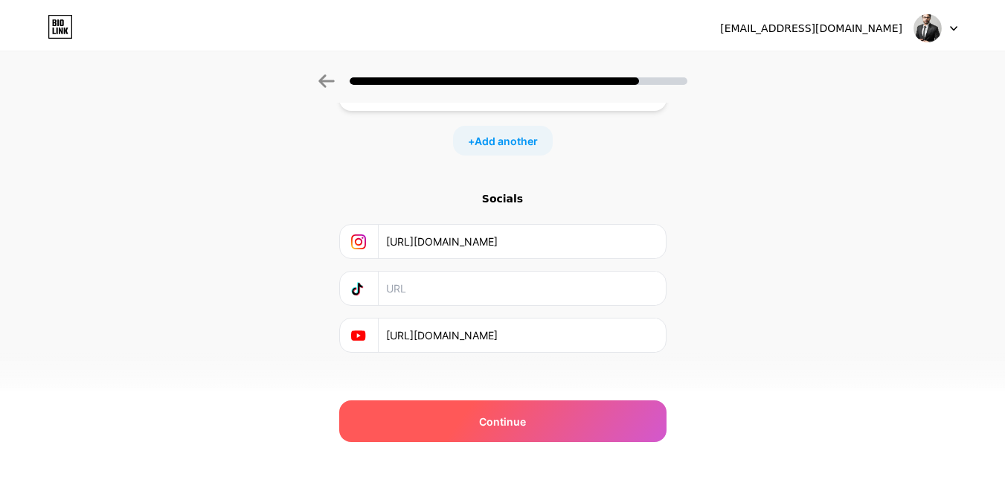
scroll to position [0, 0]
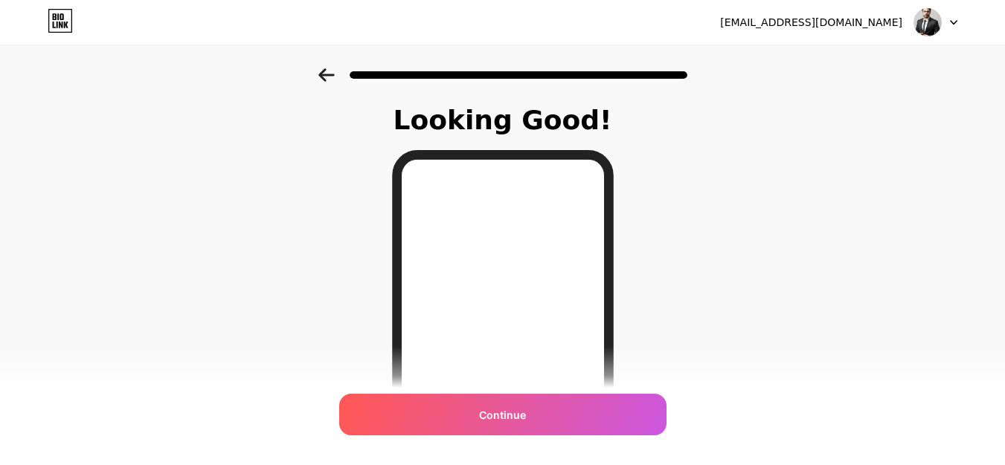
click at [488, 420] on span "Continue" at bounding box center [502, 415] width 47 height 16
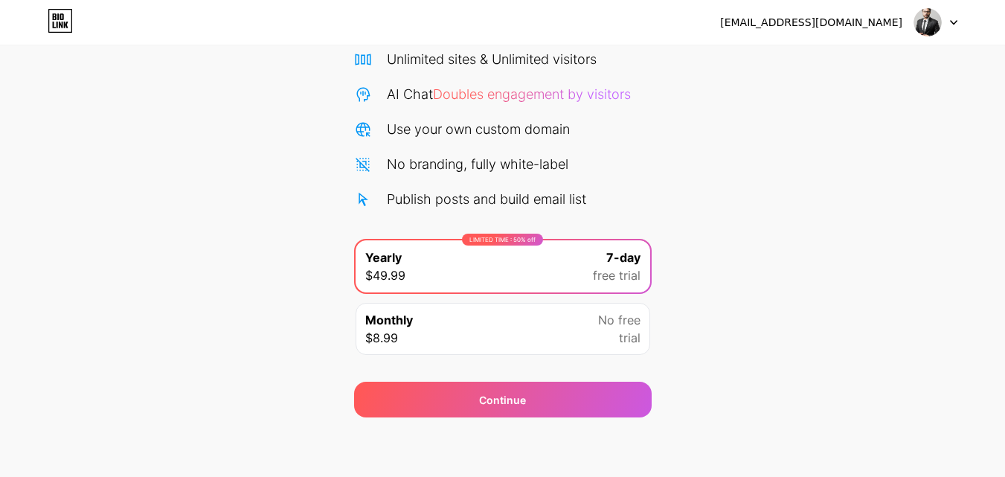
click at [505, 332] on div "Monthly $8.99 No free trial" at bounding box center [502, 329] width 294 height 52
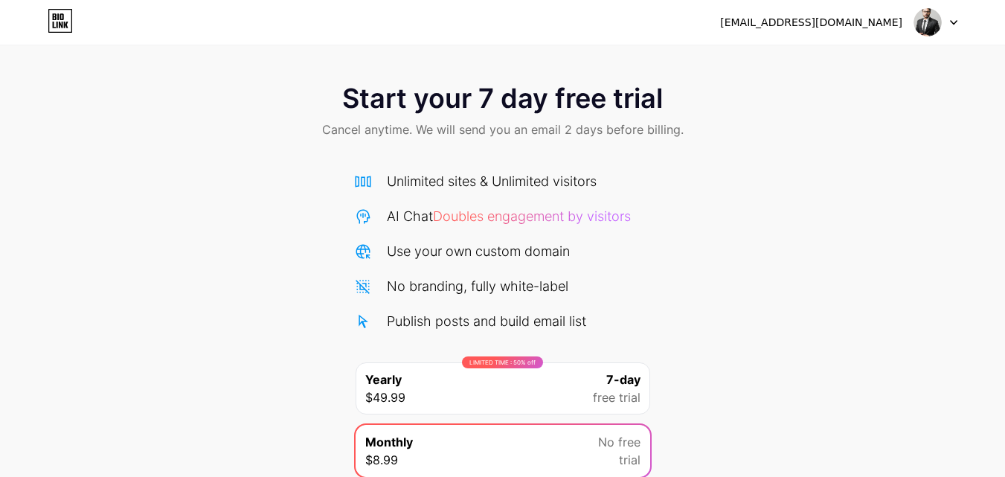
click at [941, 23] on img at bounding box center [927, 22] width 28 height 28
click at [757, 253] on div "Start your 7 day free trial Cancel anytime. We will send you an email 2 days be…" at bounding box center [502, 303] width 1005 height 471
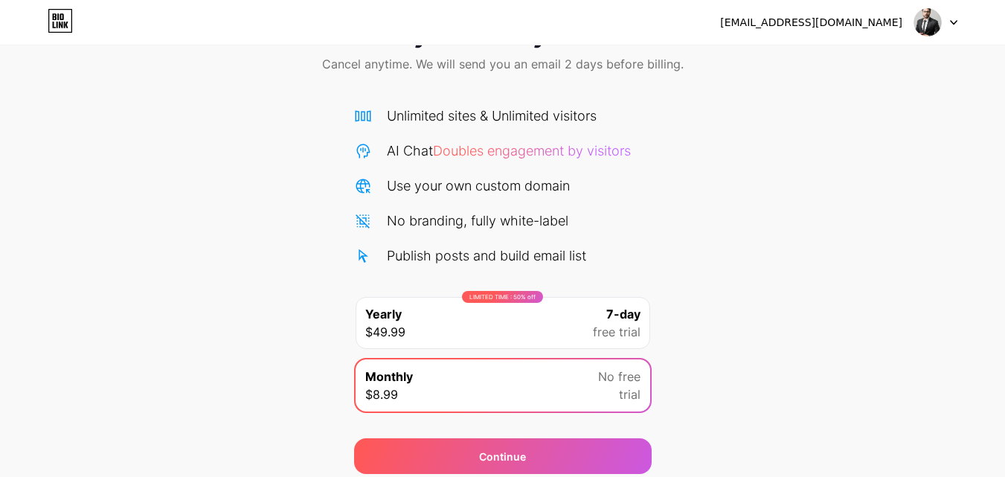
scroll to position [122, 0]
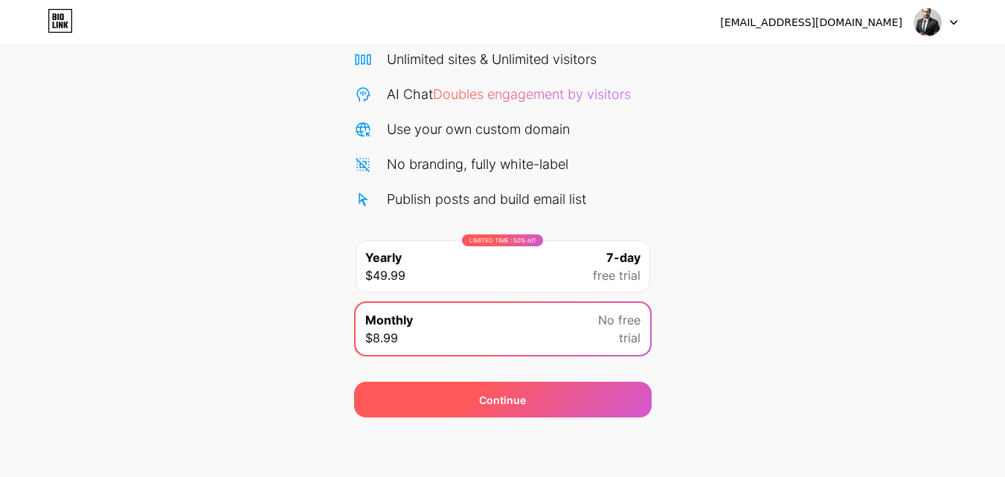
click at [520, 410] on div "Continue" at bounding box center [502, 399] width 297 height 36
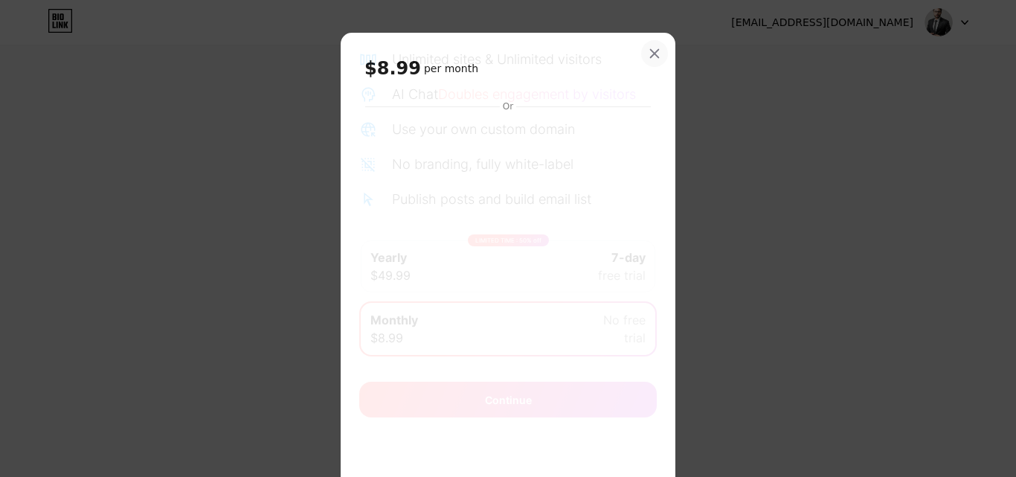
click at [659, 62] on div "$8.99 per month Or Subscribe" at bounding box center [508, 288] width 335 height 510
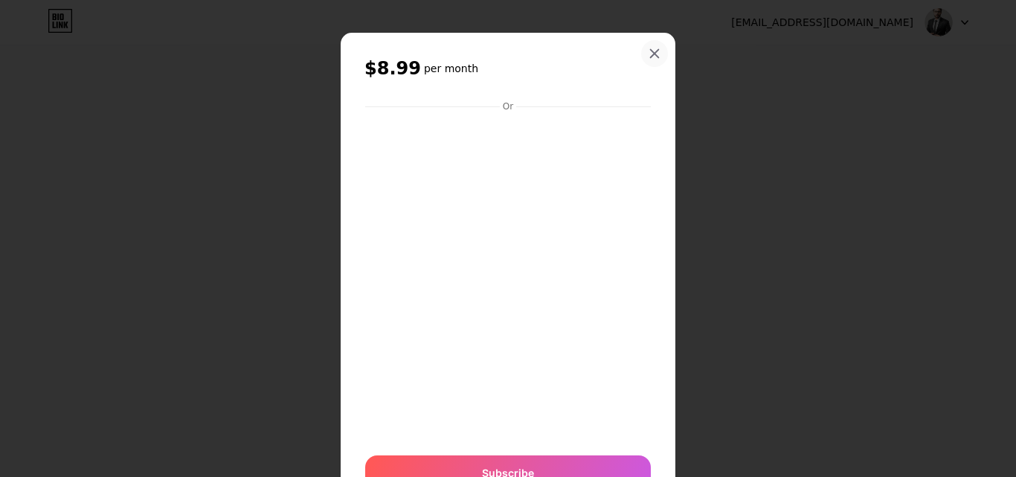
click at [658, 54] on div at bounding box center [654, 53] width 27 height 27
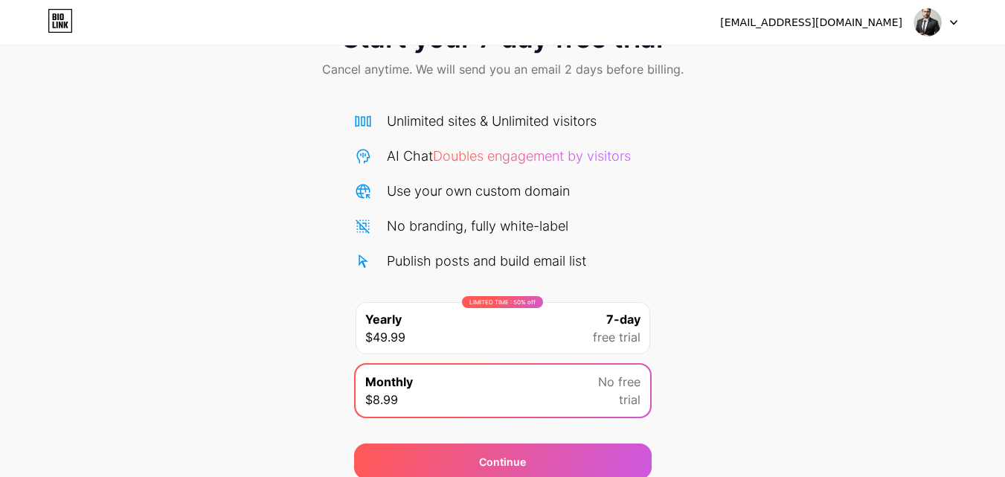
scroll to position [0, 0]
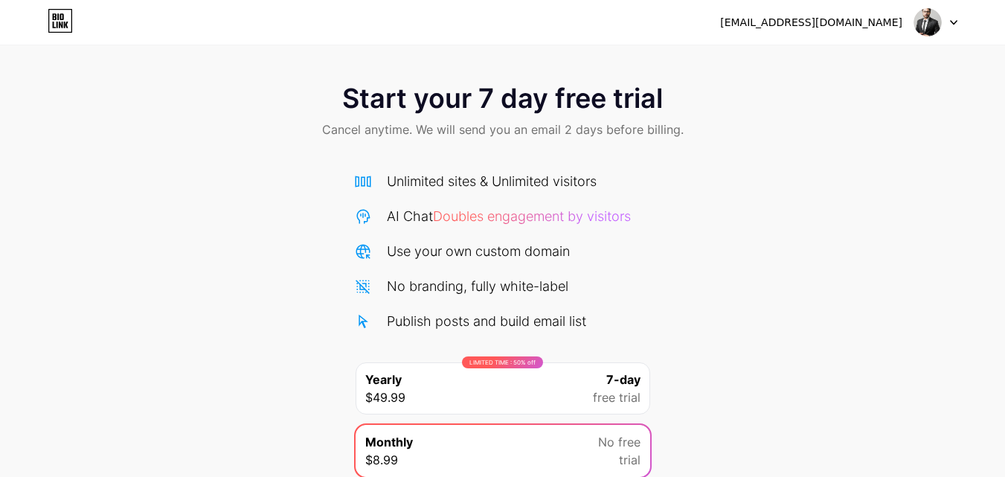
click at [61, 23] on icon at bounding box center [60, 21] width 25 height 24
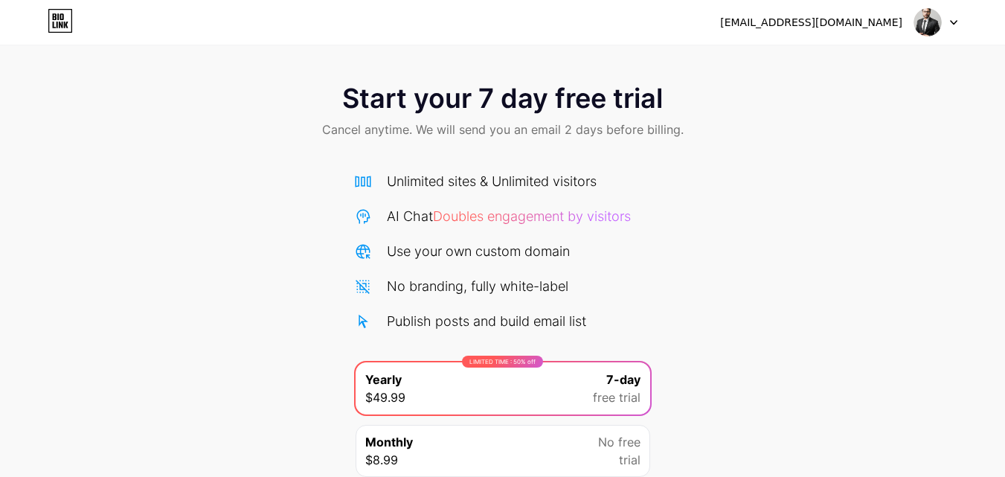
scroll to position [122, 0]
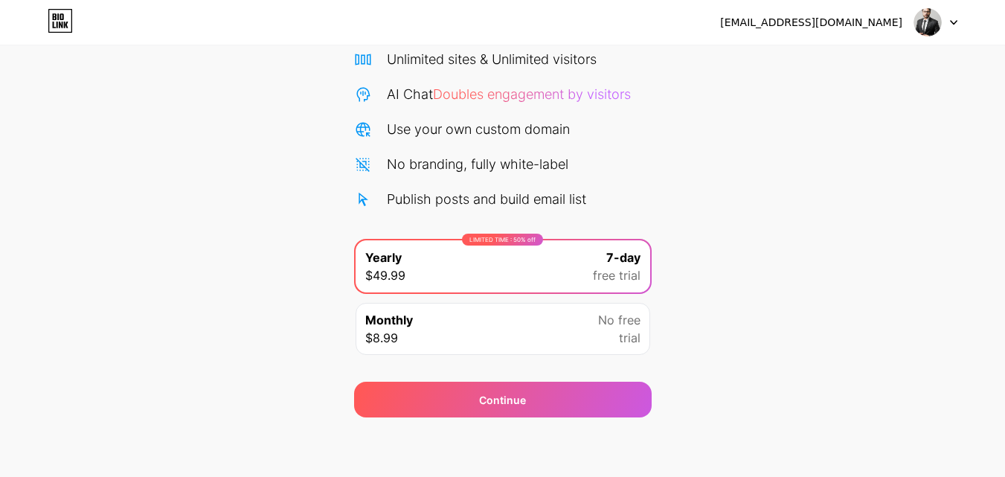
click at [462, 62] on div "Unlimited sites & Unlimited visitors" at bounding box center [492, 59] width 210 height 20
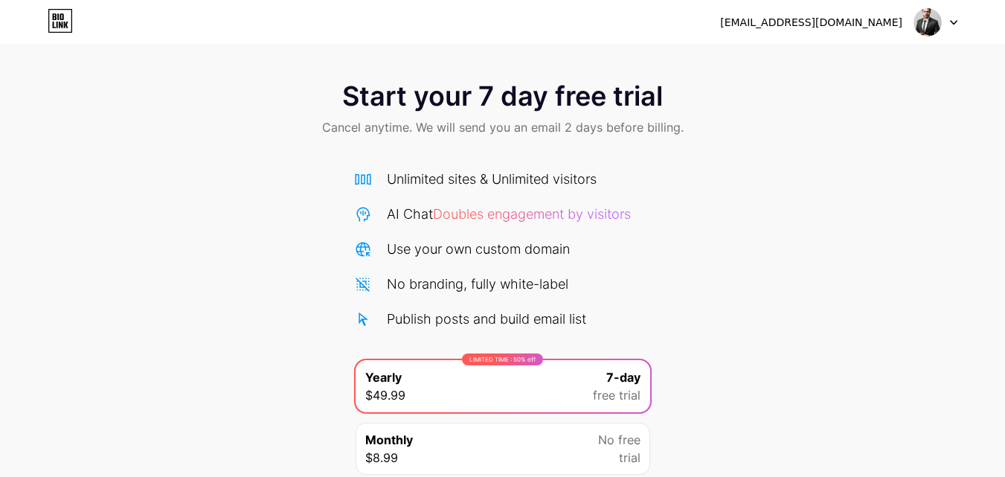
scroll to position [0, 0]
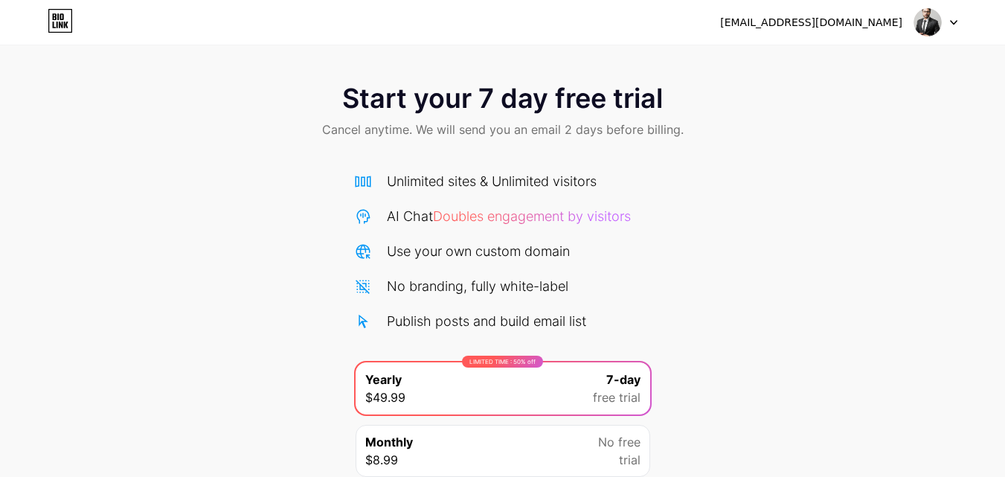
click at [415, 193] on div "Unlimited sites & Unlimited visitors AI Chat Doubles engagement by visitors Use…" at bounding box center [502, 251] width 297 height 160
click at [402, 158] on div "Unlimited sites & Unlimited visitors AI Chat Doubles engagement by visitors Use…" at bounding box center [502, 320] width 297 height 329
click at [354, 187] on icon at bounding box center [363, 182] width 18 height 18
click at [354, 190] on div "Unlimited sites & Unlimited visitors" at bounding box center [502, 181] width 297 height 20
click at [582, 135] on span "Cancel anytime. We will send you an email 2 days before billing." at bounding box center [502, 129] width 361 height 18
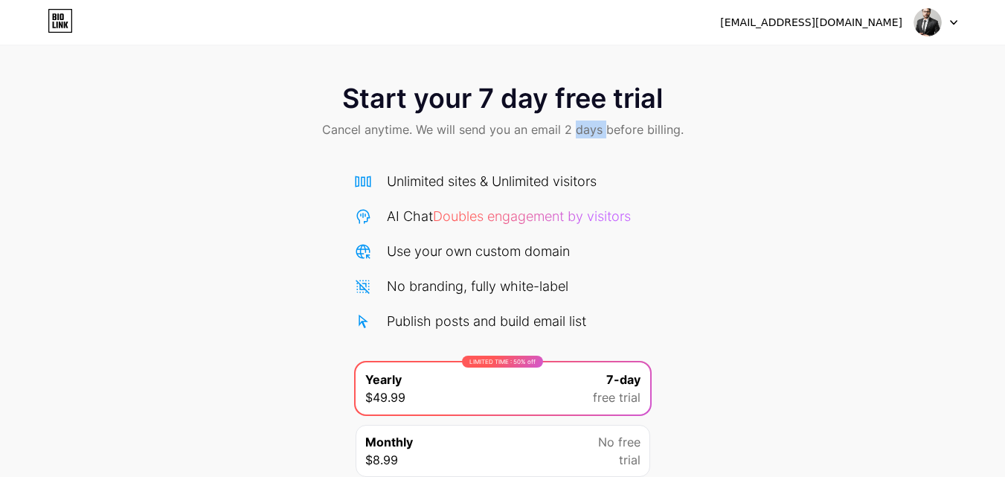
click at [582, 135] on span "Cancel anytime. We will send you an email 2 days before billing." at bounding box center [502, 129] width 361 height 18
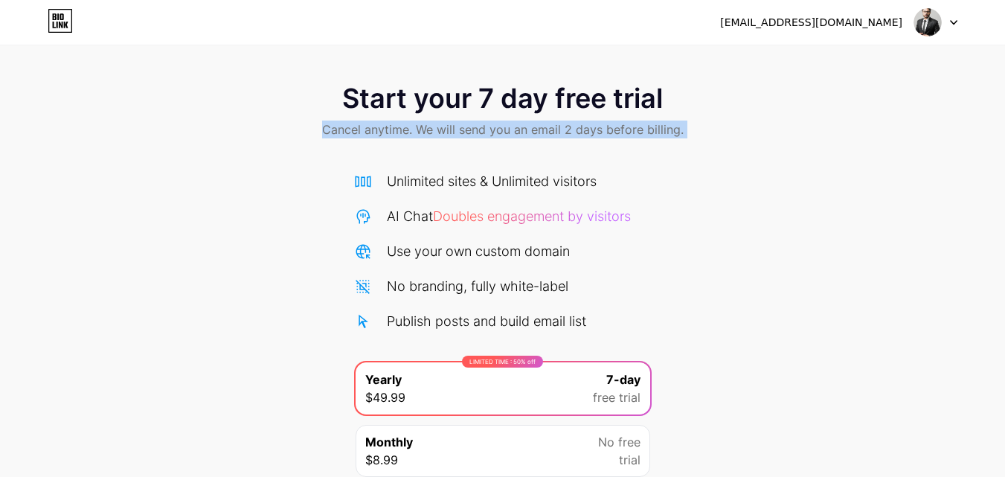
click at [582, 135] on span "Cancel anytime. We will send you an email 2 days before billing." at bounding box center [502, 129] width 361 height 18
click at [582, 139] on div "Start your 7 day free trial Cancel anytime. We will send you an email 2 days be…" at bounding box center [502, 112] width 1005 height 88
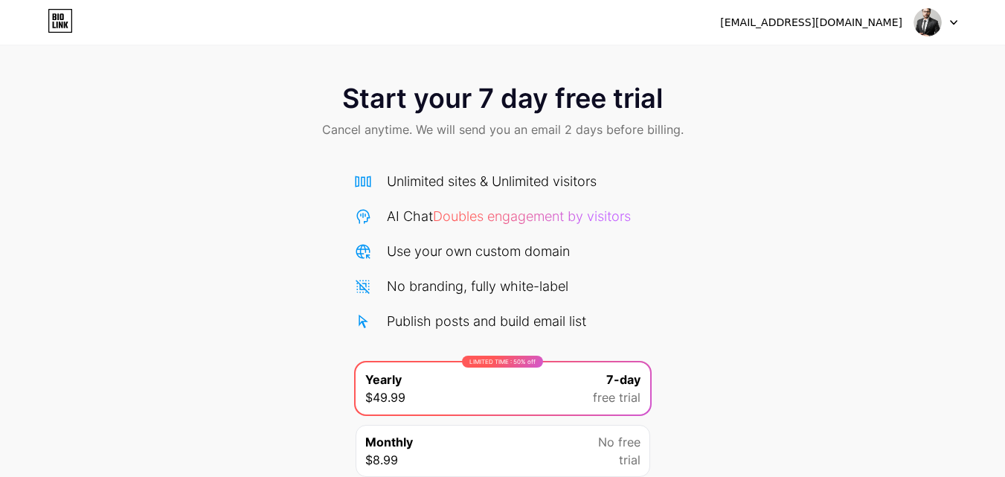
click at [933, 20] on img at bounding box center [927, 22] width 28 height 28
click at [805, 63] on li "Logout" at bounding box center [864, 61] width 184 height 40
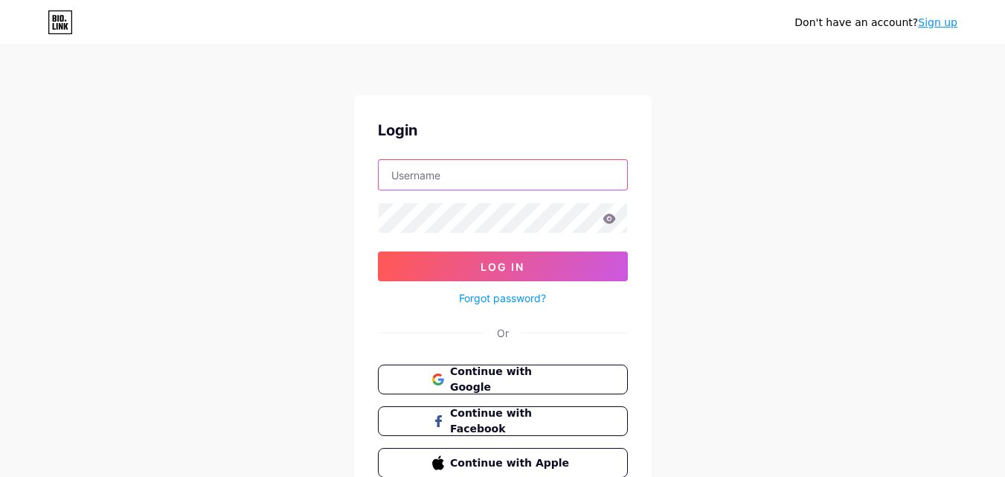
click at [431, 183] on input "text" at bounding box center [502, 175] width 248 height 30
click at [289, 389] on div "Don't have an account? Sign up Login Log In Forgot password? Or Continue with G…" at bounding box center [502, 274] width 1005 height 549
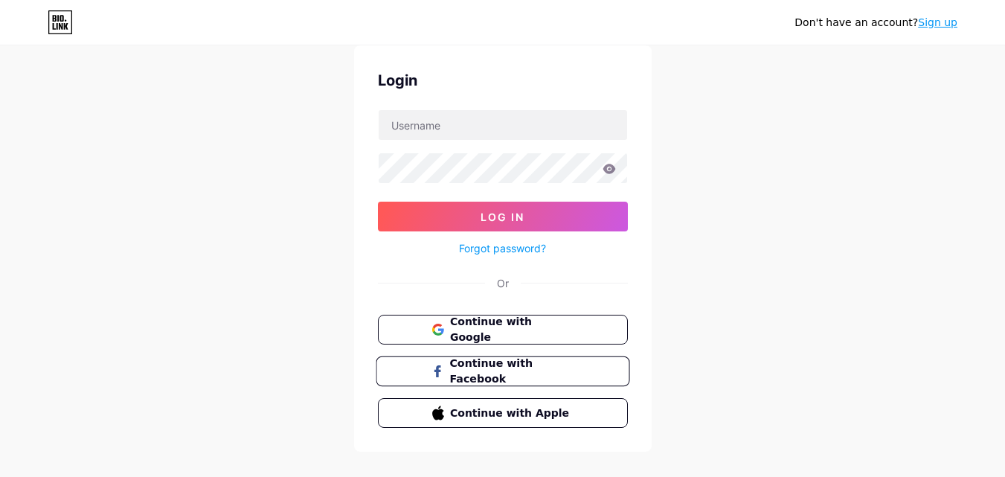
scroll to position [71, 0]
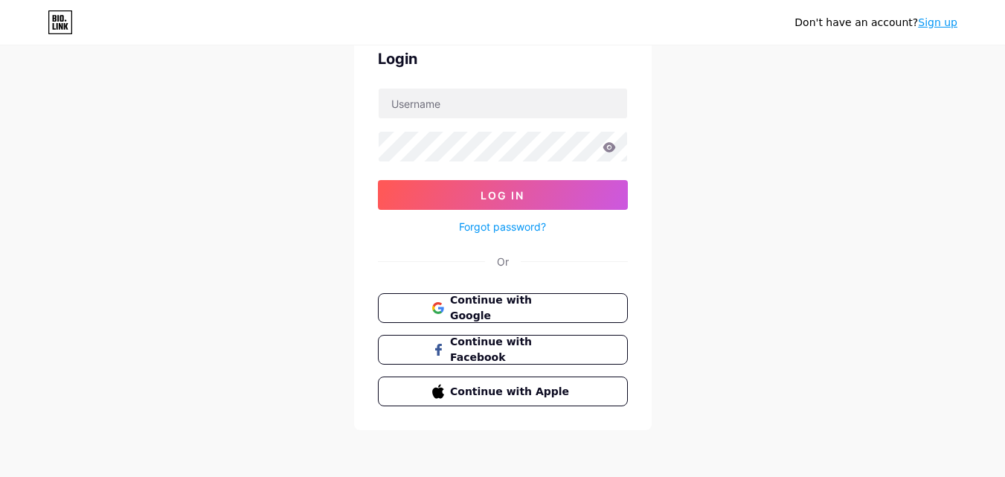
click at [938, 25] on link "Sign up" at bounding box center [937, 22] width 39 height 12
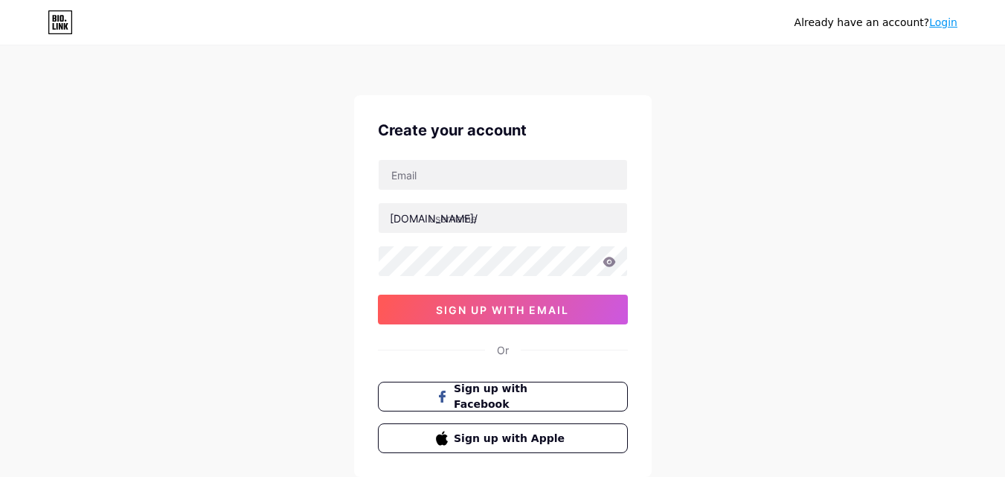
click at [415, 155] on div "Create your account bio.link/ sign up with email Or Sign up with Facebook Sign …" at bounding box center [502, 285] width 297 height 381
click at [418, 178] on input "text" at bounding box center [502, 175] width 248 height 30
click at [454, 176] on input "text" at bounding box center [502, 175] width 248 height 30
paste input "[EMAIL_ADDRESS][DOMAIN_NAME]"
type input "[EMAIL_ADDRESS][DOMAIN_NAME]"
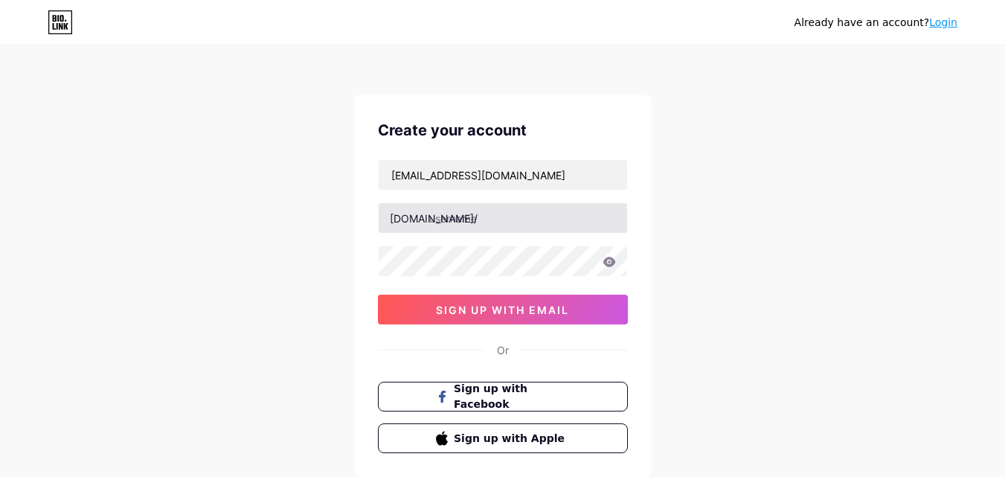
drag, startPoint x: 364, startPoint y: 249, endPoint x: 482, endPoint y: 225, distance: 120.7
click at [372, 248] on div "Create your account conferenceinc77@gmail.com bio.link/ 0cAFcWeA5l1Xwsmo_TVlHuL…" at bounding box center [502, 285] width 297 height 381
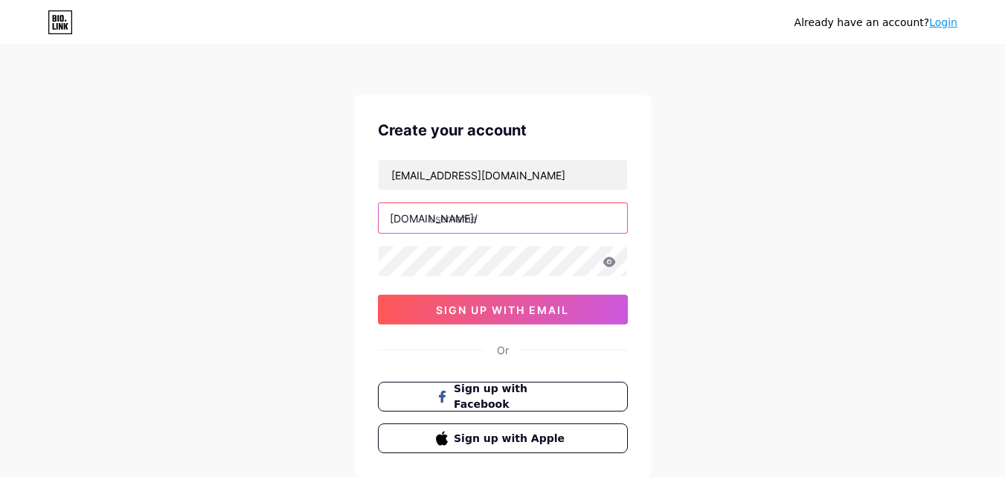
click at [482, 225] on input "text" at bounding box center [502, 218] width 248 height 30
paste input "conferenceinc"
type input "conferenceinc"
click at [289, 288] on div "Already have an account? Login Create your account conferenceinc77@gmail.com bi…" at bounding box center [502, 284] width 1005 height 569
click at [455, 294] on div "conferenceinc77@gmail.com bio.link/ conferenceinc 0cAFcWeA5l1Xwsmo_TVlHuLsEC4E1…" at bounding box center [503, 241] width 250 height 165
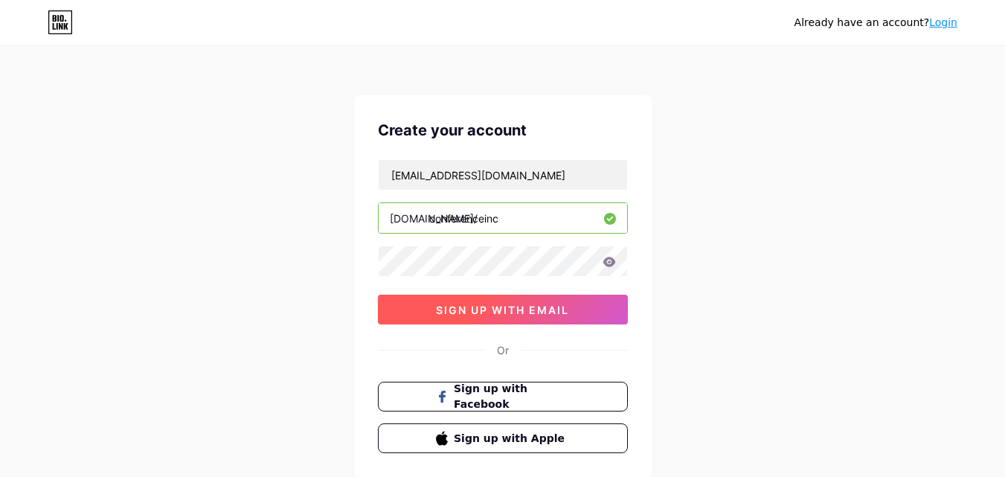
click at [448, 303] on span "sign up with email" at bounding box center [502, 309] width 133 height 13
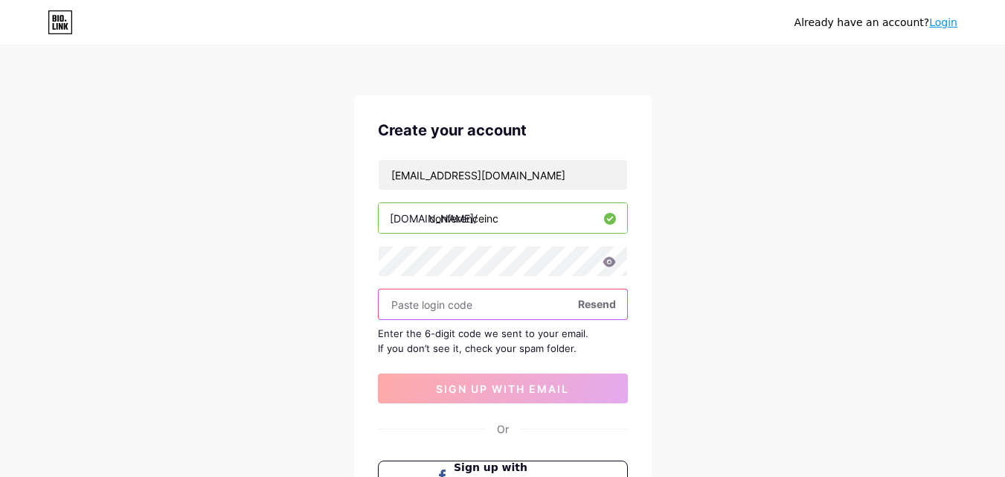
click at [436, 300] on input "text" at bounding box center [502, 304] width 248 height 30
drag, startPoint x: 312, startPoint y: 332, endPoint x: 317, endPoint y: 343, distance: 11.3
click at [312, 333] on div "Already have an account? Login Create your account conferenceinc77@gmail.com bi…" at bounding box center [502, 324] width 1005 height 648
click at [475, 331] on div "Enter the 6-digit code we sent to your email. If you don’t see it, check your s…" at bounding box center [503, 341] width 250 height 30
click at [479, 305] on input "text" at bounding box center [502, 304] width 248 height 30
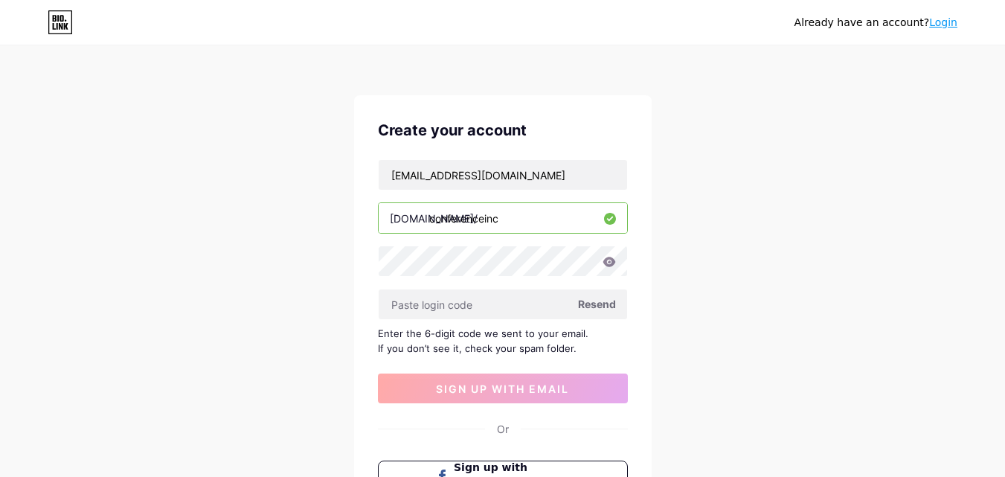
click at [523, 405] on div "Create your account conferenceinc77@gmail.com bio.link/ conferenceinc Resend En…" at bounding box center [502, 325] width 297 height 460
click at [482, 405] on div "Create your account conferenceinc77@gmail.com bio.link/ conferenceinc Resend En…" at bounding box center [502, 325] width 297 height 460
click at [483, 396] on button "sign up with email" at bounding box center [503, 388] width 250 height 30
click at [471, 326] on div "Enter the 6-digit code we sent to your email. If you don’t see it, check your s…" at bounding box center [503, 341] width 250 height 30
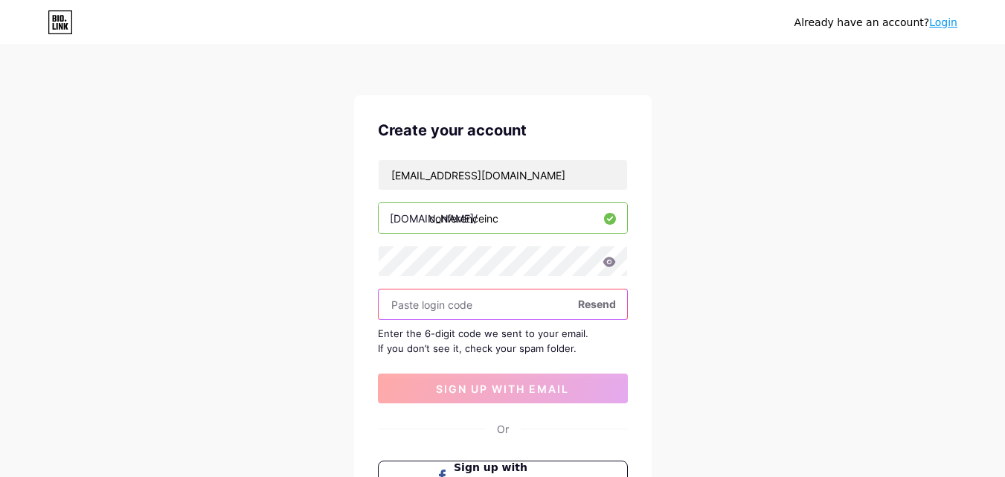
click at [473, 314] on input "text" at bounding box center [502, 304] width 248 height 30
click at [591, 307] on span "Resend" at bounding box center [597, 304] width 38 height 16
click at [594, 302] on span at bounding box center [596, 304] width 21 height 21
click at [360, 317] on div "Create your account conferenceinc77@gmail.com bio.link/ conferenceinc Resend En…" at bounding box center [502, 325] width 297 height 460
click at [498, 300] on input "text" at bounding box center [502, 304] width 248 height 30
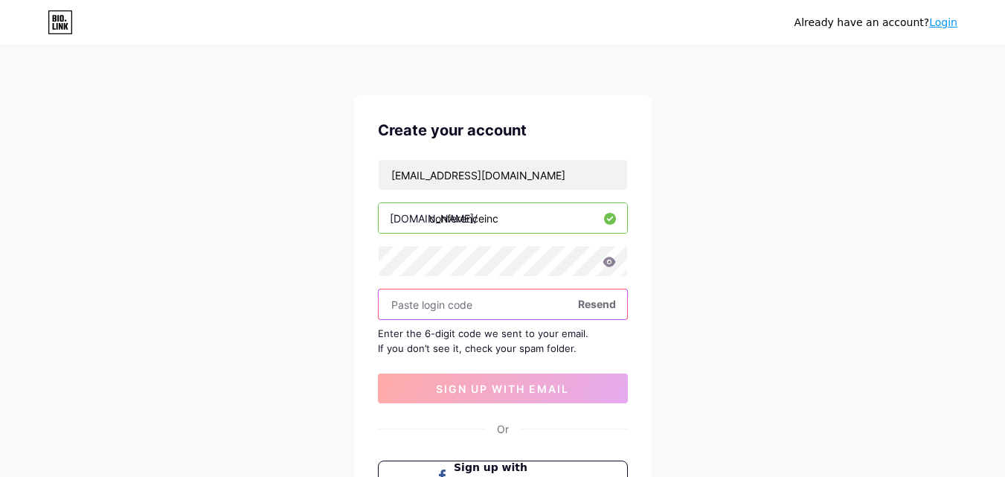
click at [439, 312] on input "text" at bounding box center [502, 304] width 248 height 30
click at [952, 25] on link "Login" at bounding box center [943, 22] width 28 height 12
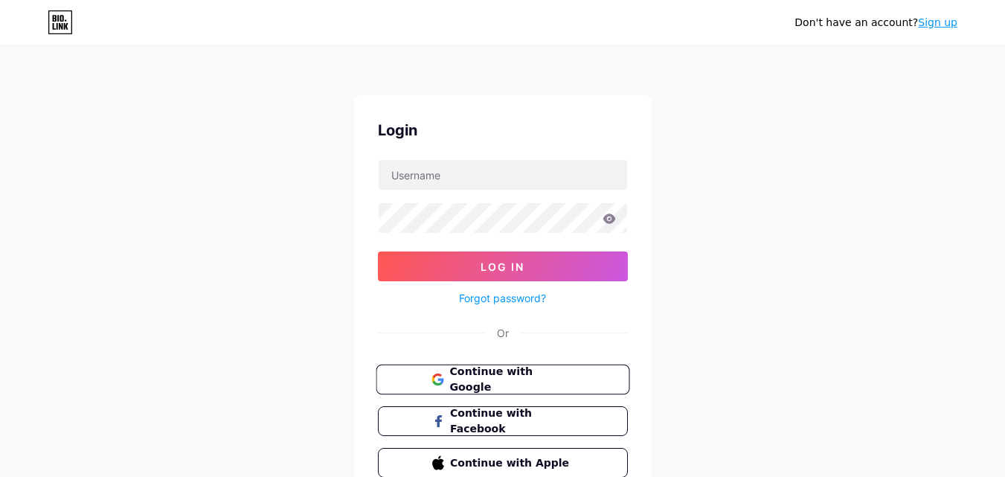
click at [484, 373] on span "Continue with Google" at bounding box center [511, 380] width 124 height 32
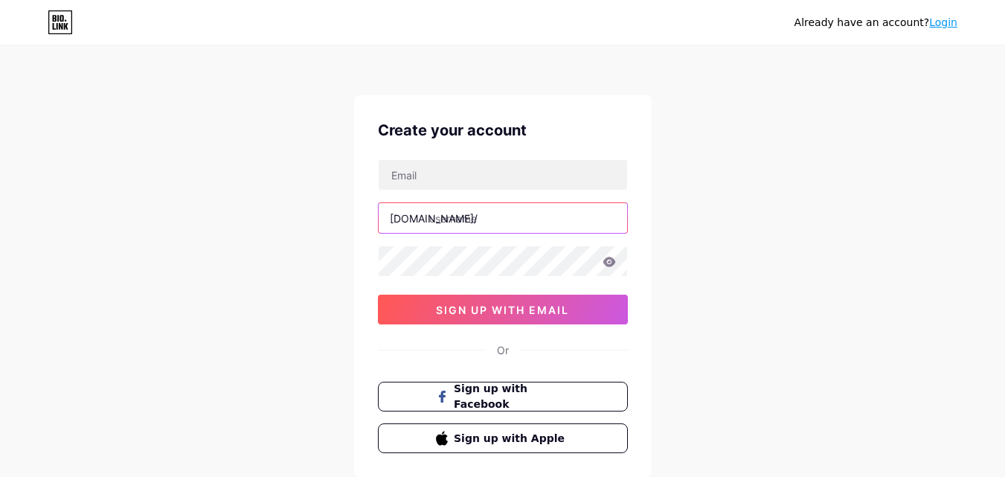
click at [468, 222] on input "text" at bounding box center [502, 218] width 248 height 30
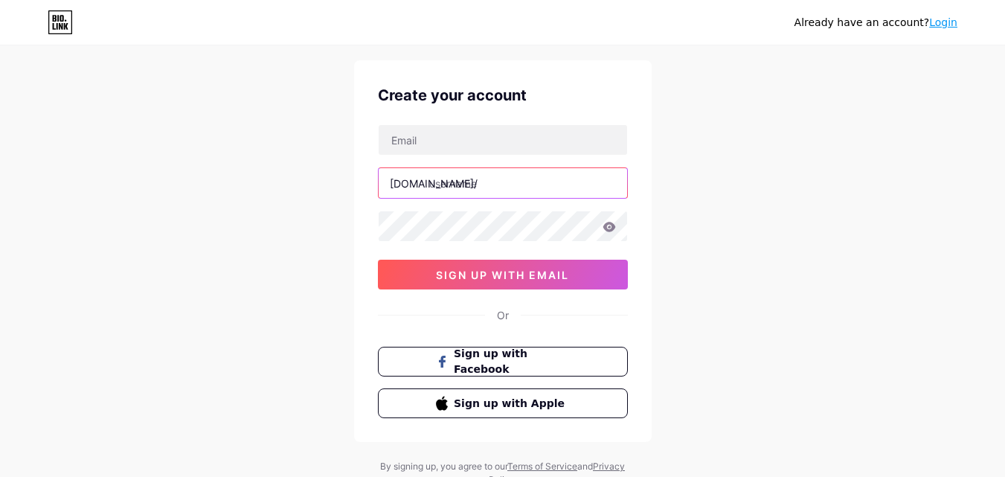
scroll to position [18, 0]
